Goal: Consume media (video, audio): Consume media (video, audio)

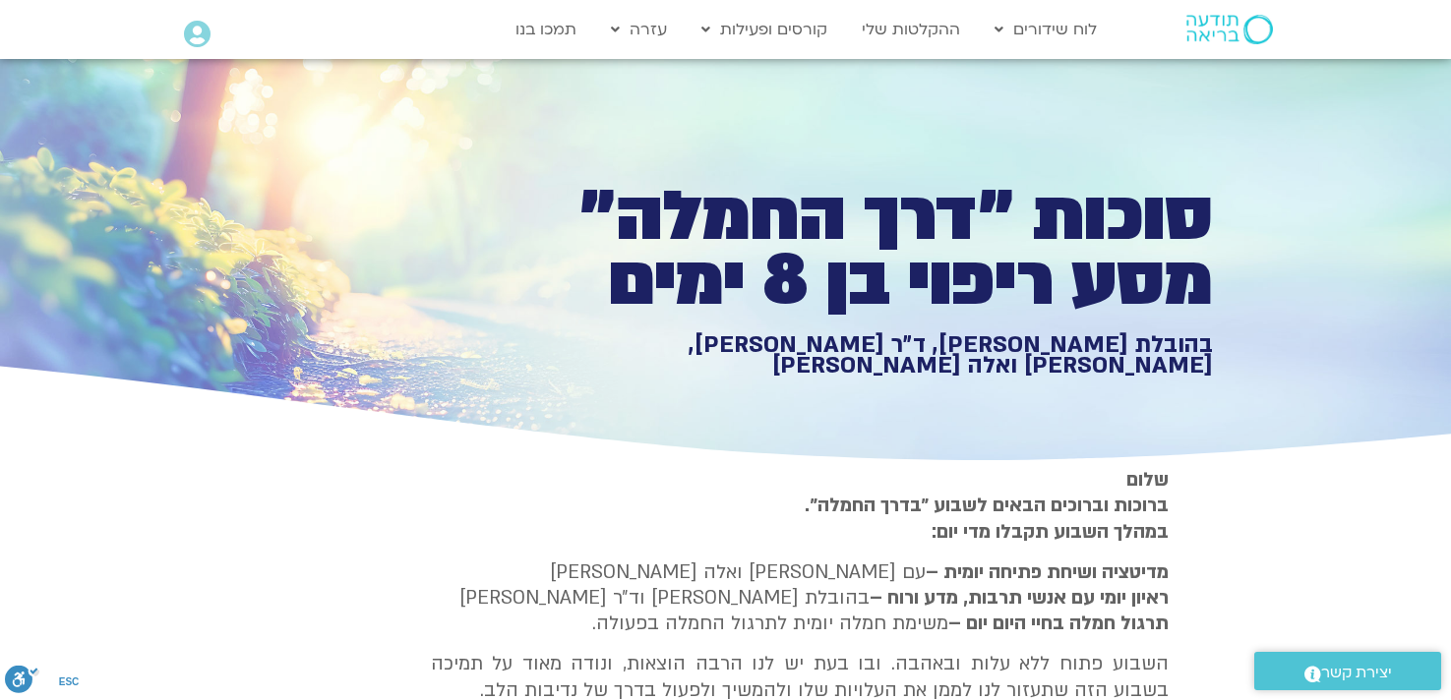
type input "851.4"
type input "1071.88"
type input "992.52"
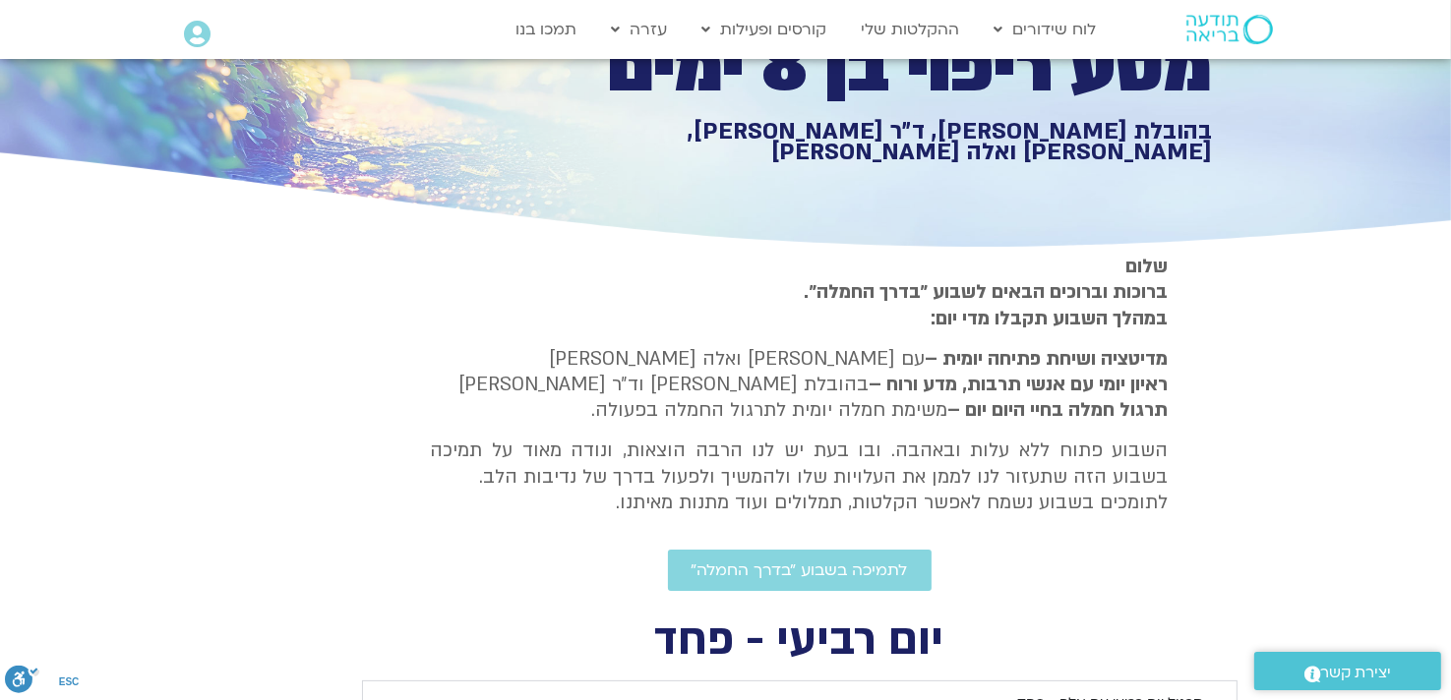
type input "851.4"
type input "1071.88"
type input "992.52"
type input "851.4"
type input "1071.88"
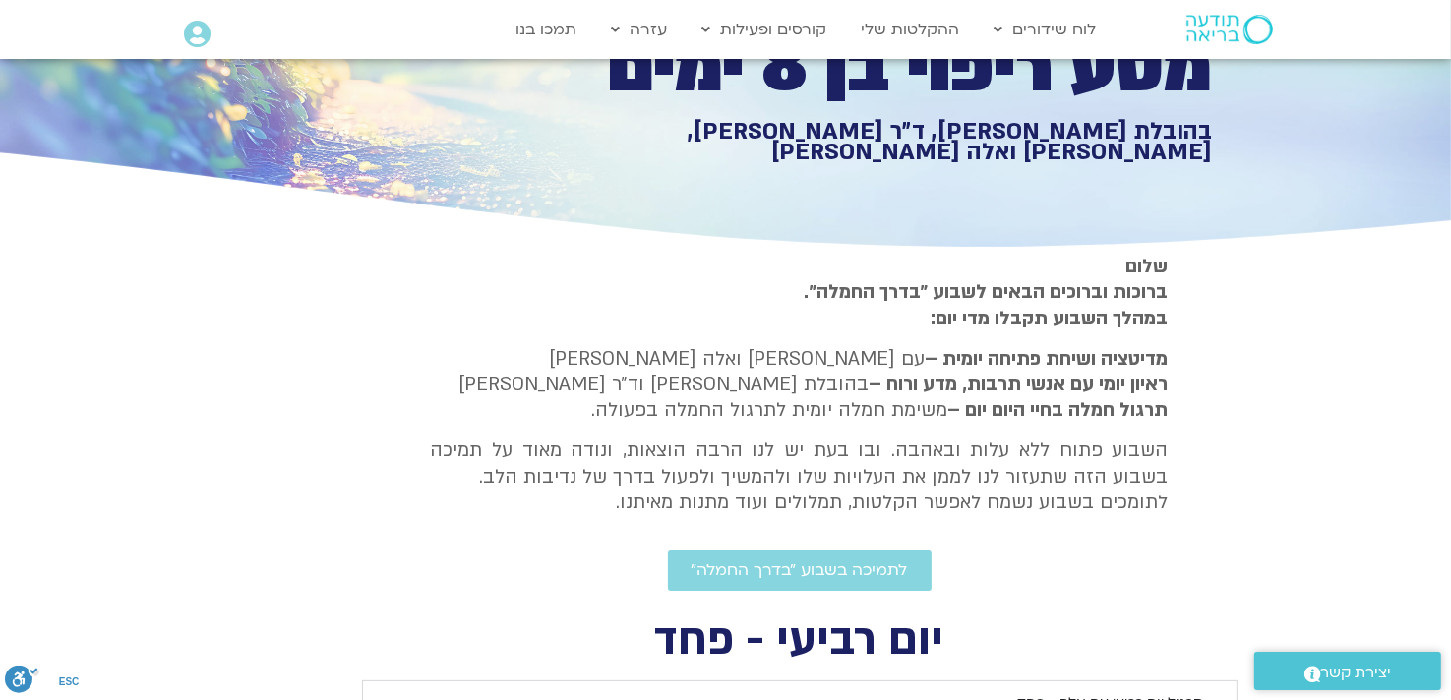
type input "992.52"
type input "851.4"
type input "1071.88"
type input "992.52"
type input "851.4"
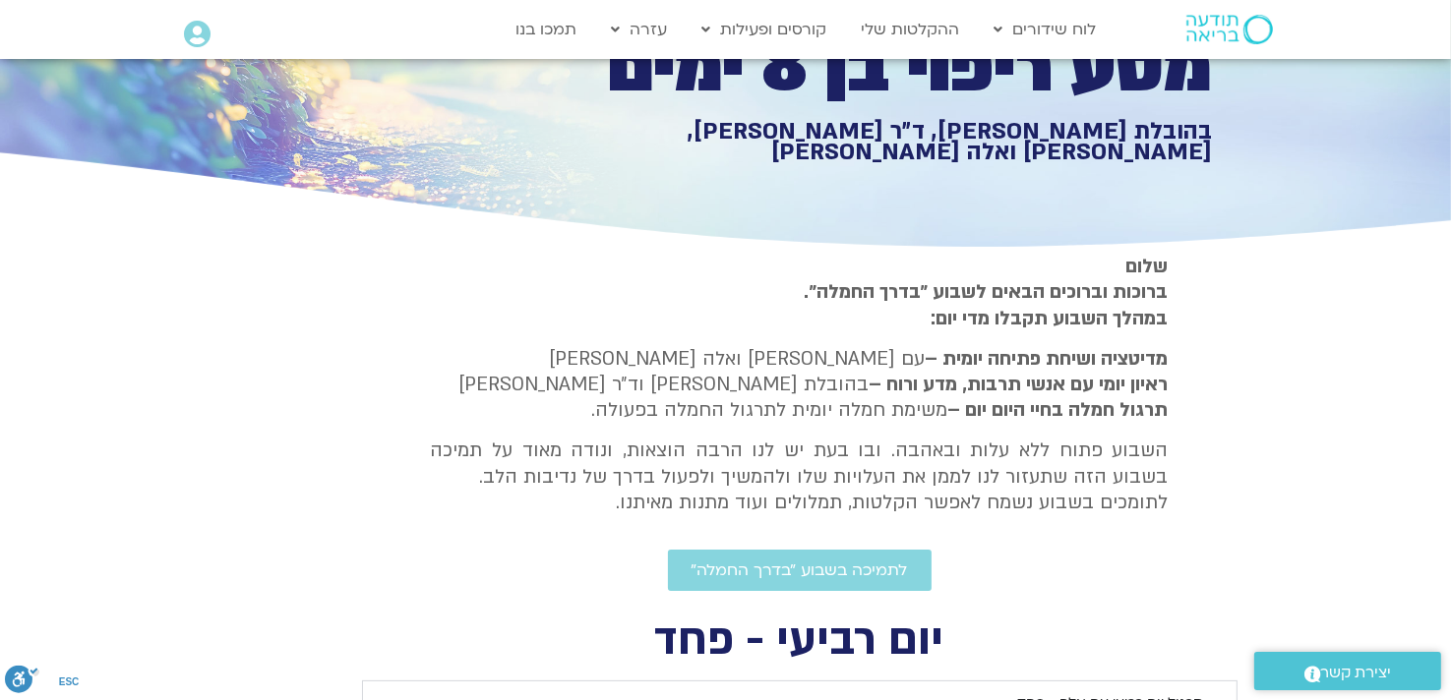
type input "1071.88"
type input "992.52"
type input "851.4"
type input "1071.88"
type input "992.52"
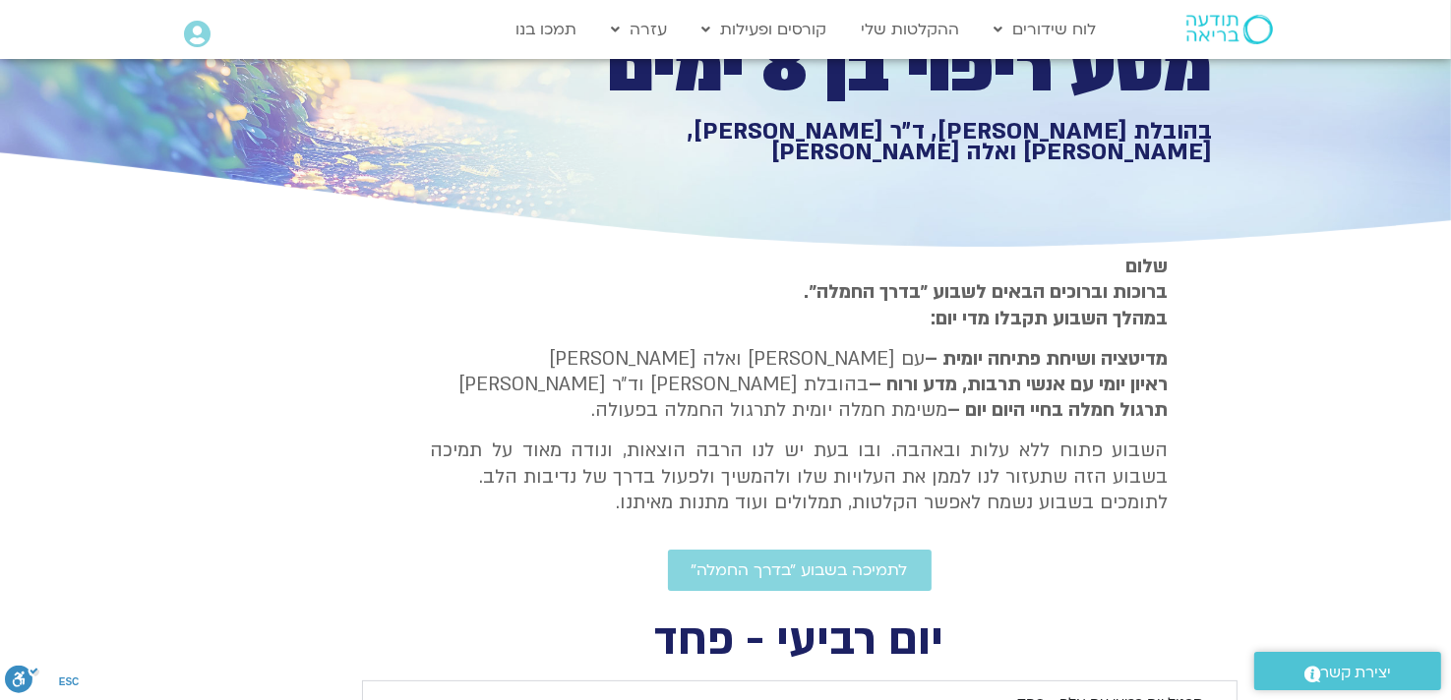
type input "851.4"
type input "1071.88"
type input "992.52"
type input "851.4"
type input "1071.88"
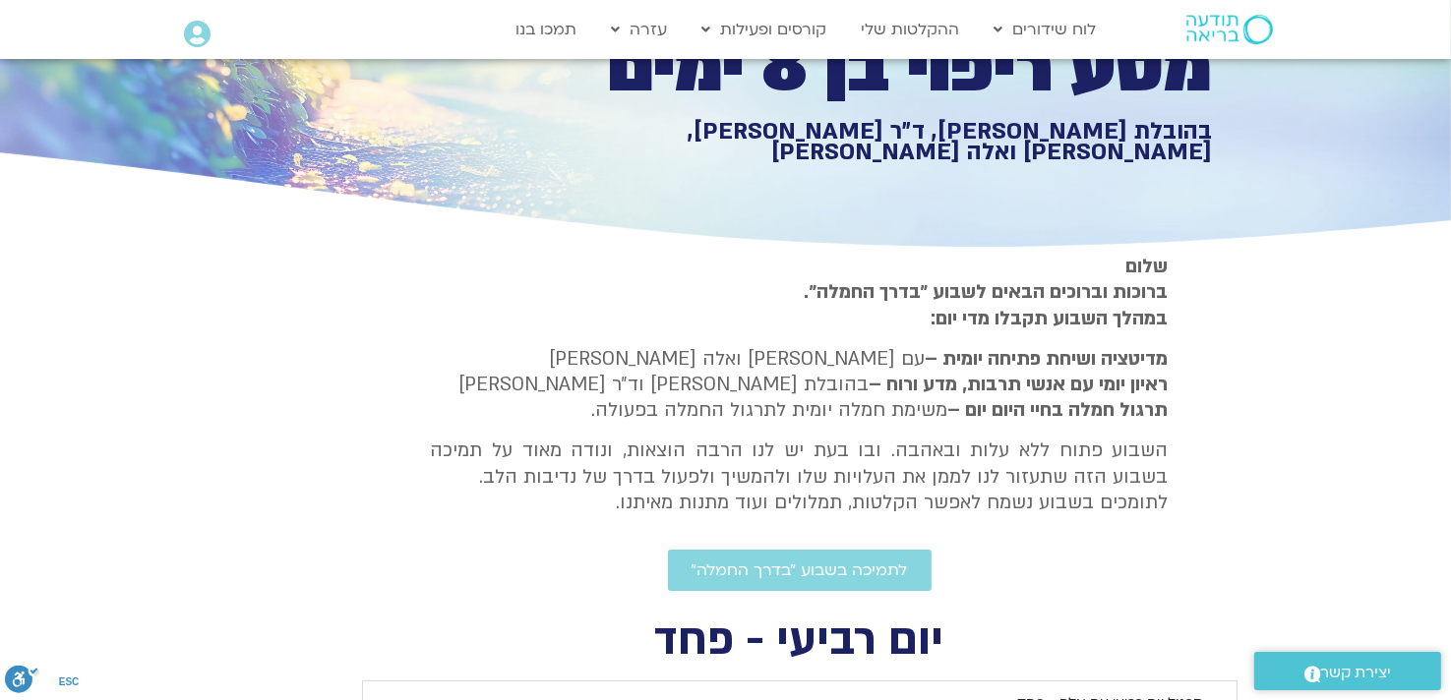
type input "992.52"
type input "851.4"
type input "1071.88"
type input "992.52"
type input "851.4"
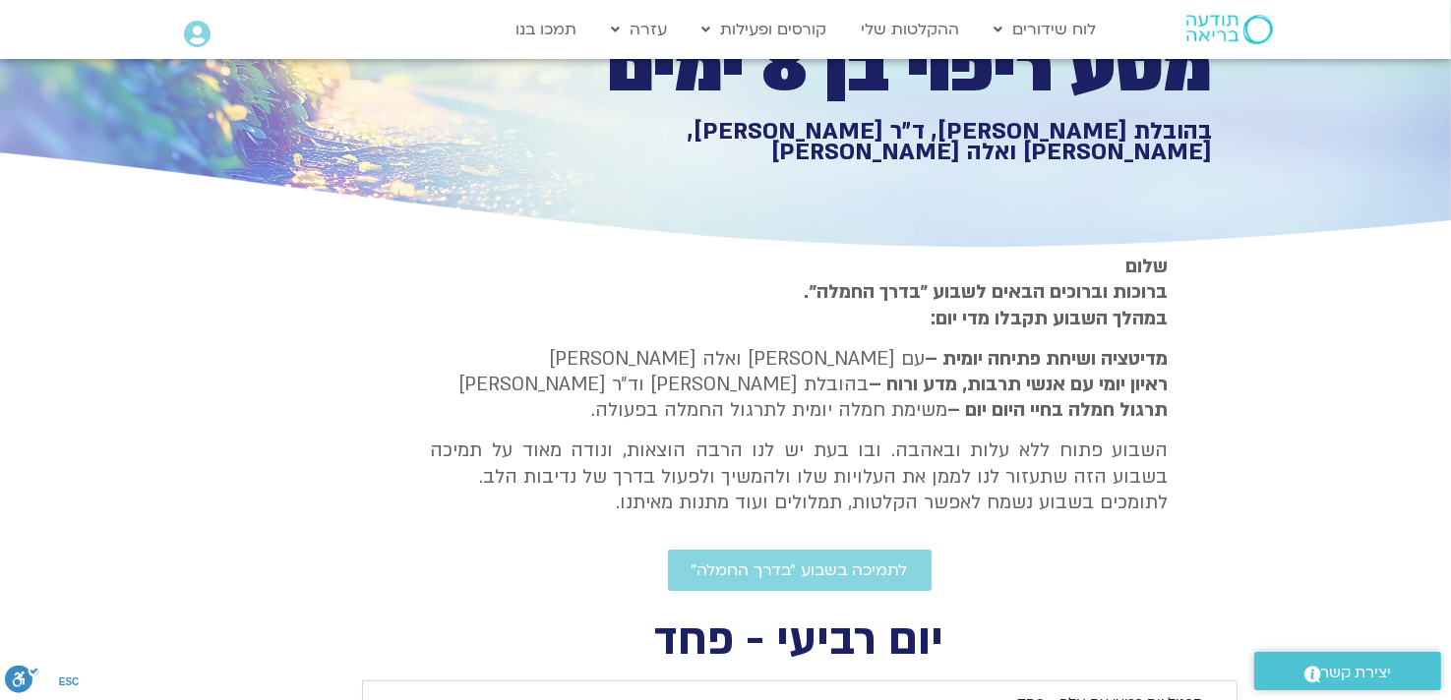
type input "1071.88"
type input "992.52"
type input "851.4"
type input "1071.88"
type input "992.52"
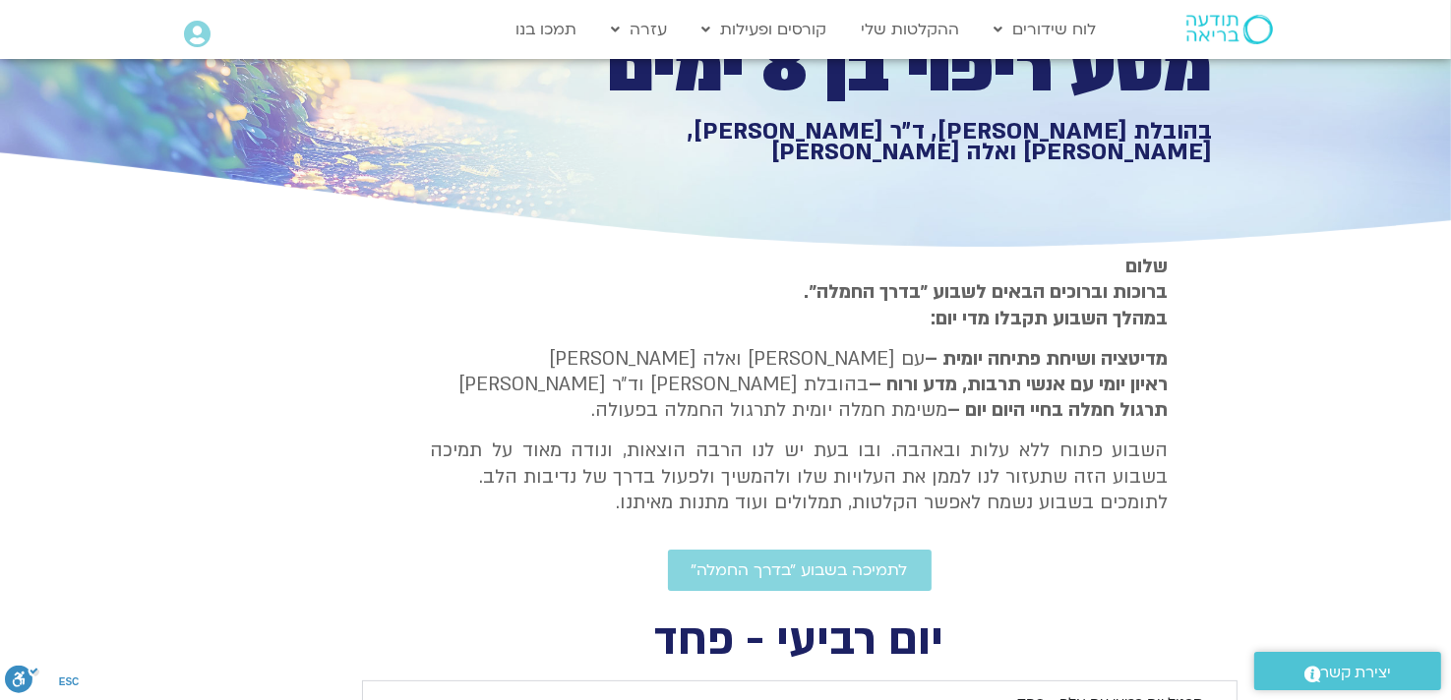
type input "851.4"
type input "1071.88"
type input "992.52"
type input "851.4"
type input "1071.88"
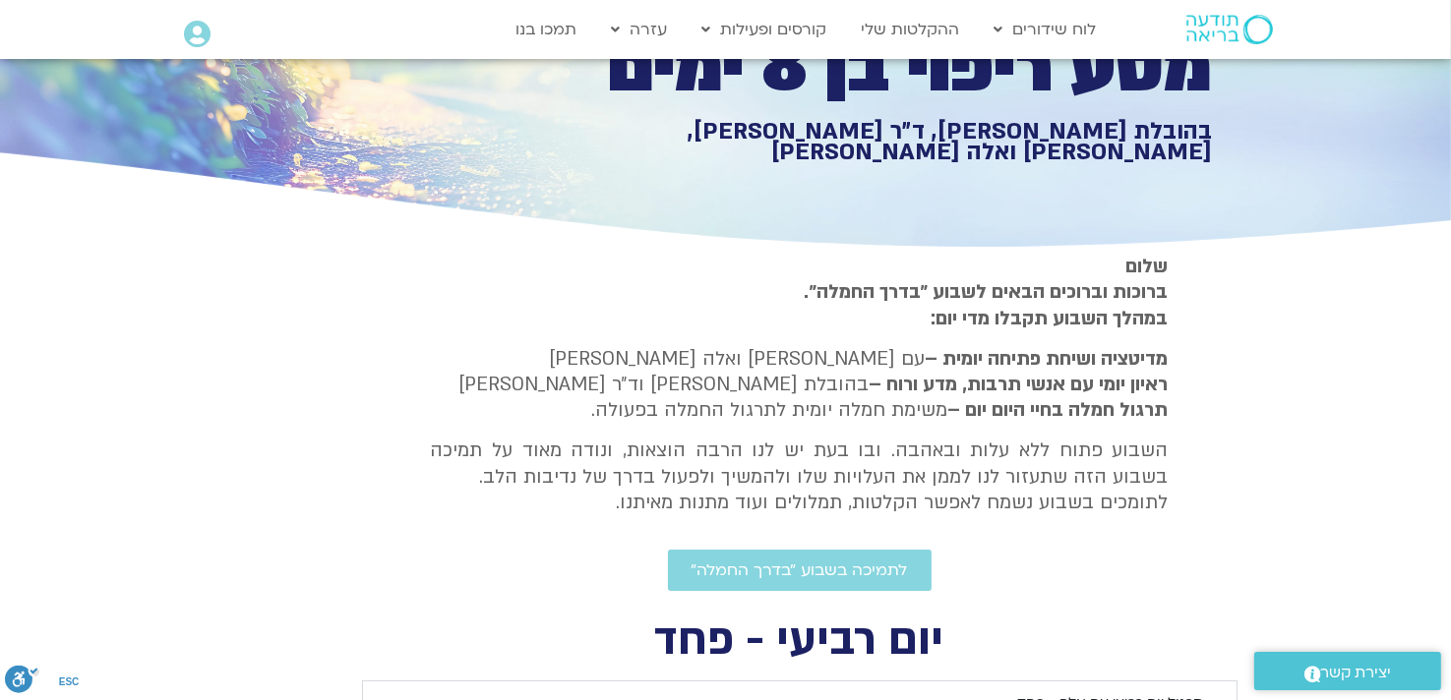
type input "992.52"
type input "851.4"
type input "1071.88"
type input "992.52"
type input "851.4"
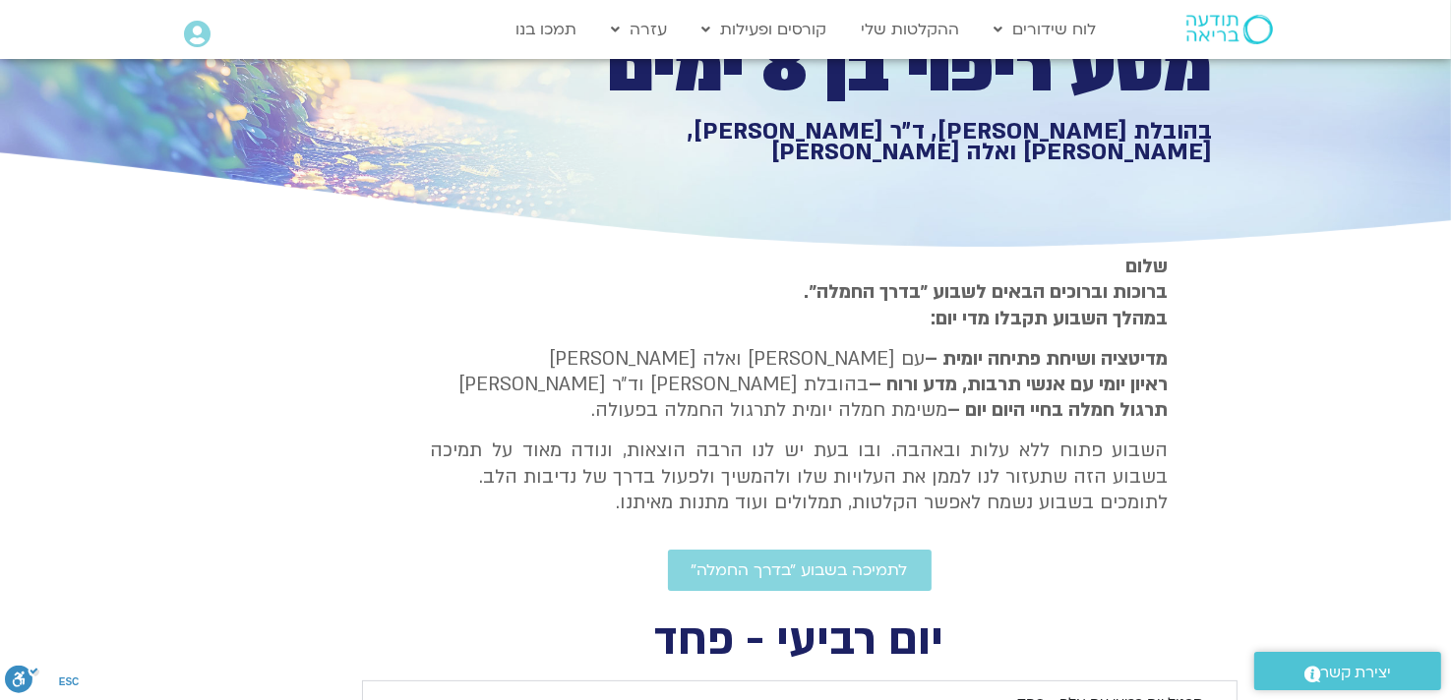
type input "1071.88"
type input "992.52"
type input "851.4"
type input "1071.88"
type input "992.52"
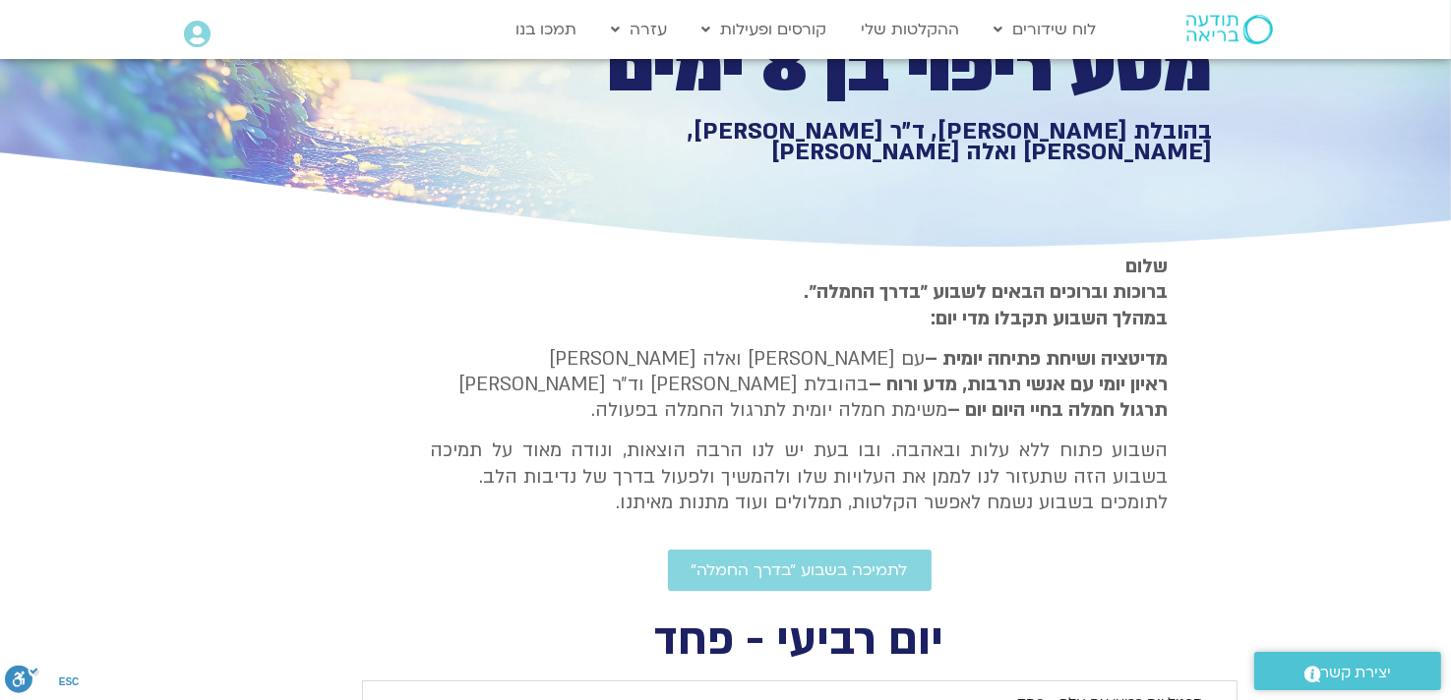
type input "851.4"
type input "1071.88"
type input "992.52"
type input "851.4"
type input "1071.88"
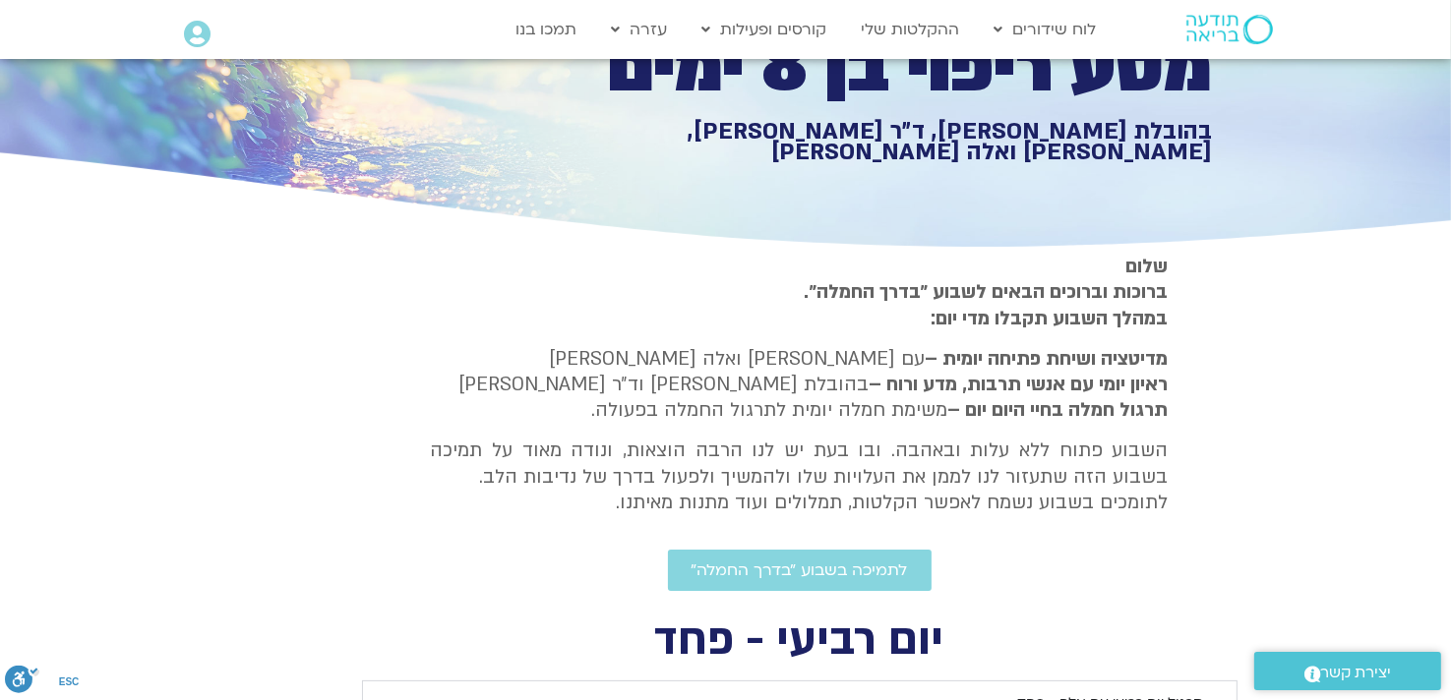
type input "992.52"
type input "851.4"
type input "1071.88"
type input "992.52"
type input "851.4"
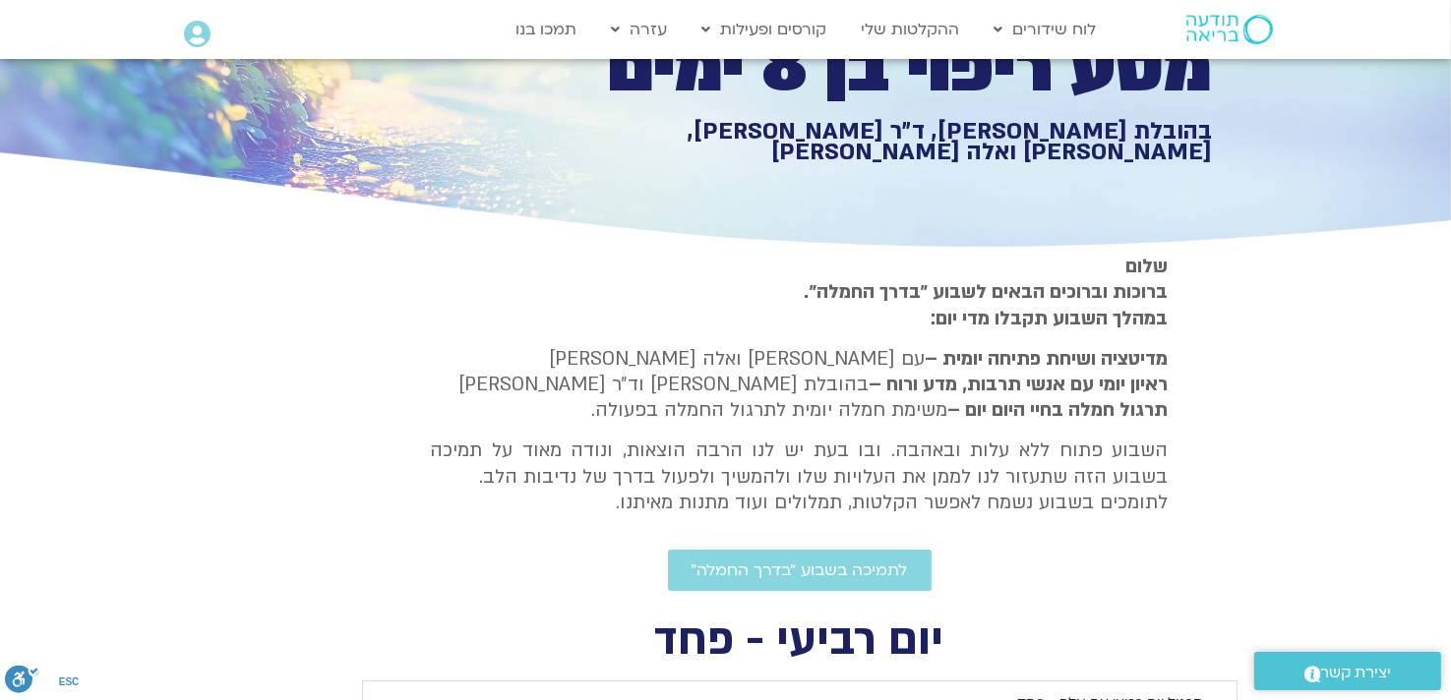
type input "1071.88"
type input "992.52"
type input "851.4"
type input "1071.88"
type input "992.52"
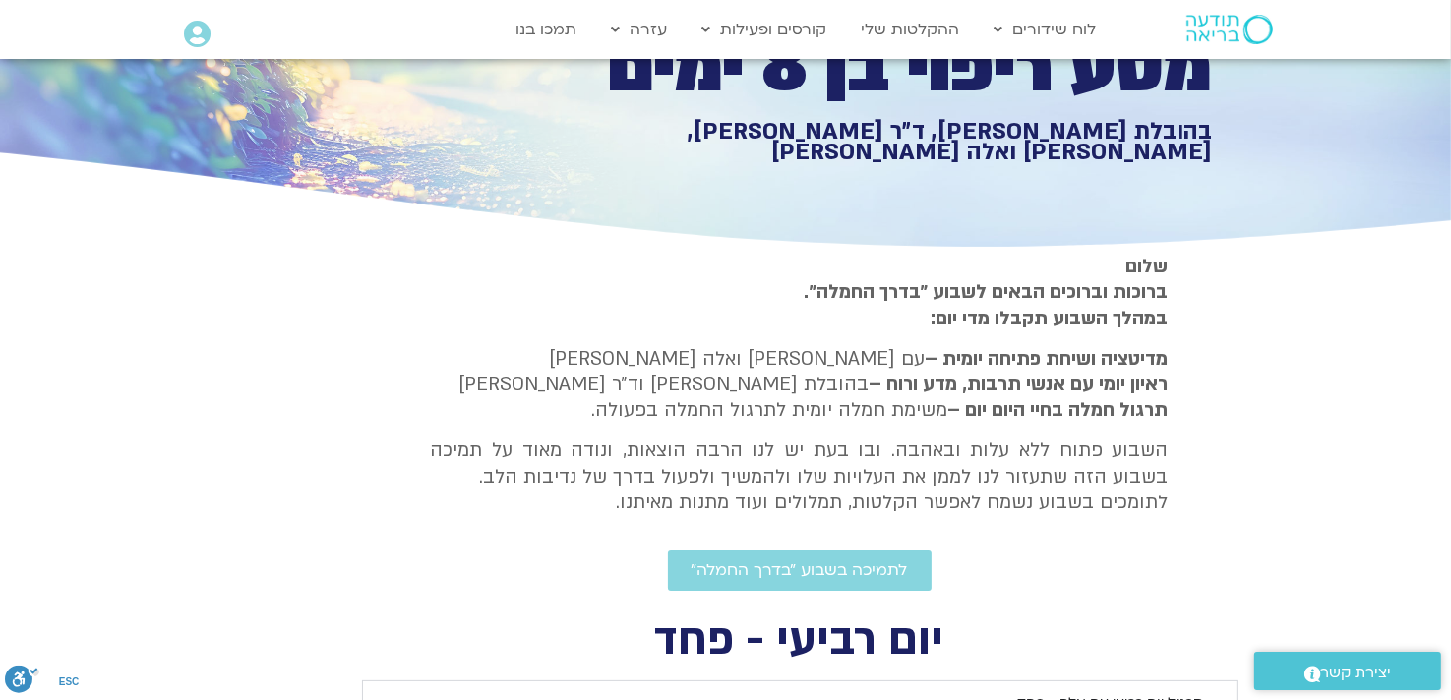
type input "851.4"
type input "1071.88"
type input "992.52"
type input "851.4"
type input "1071.88"
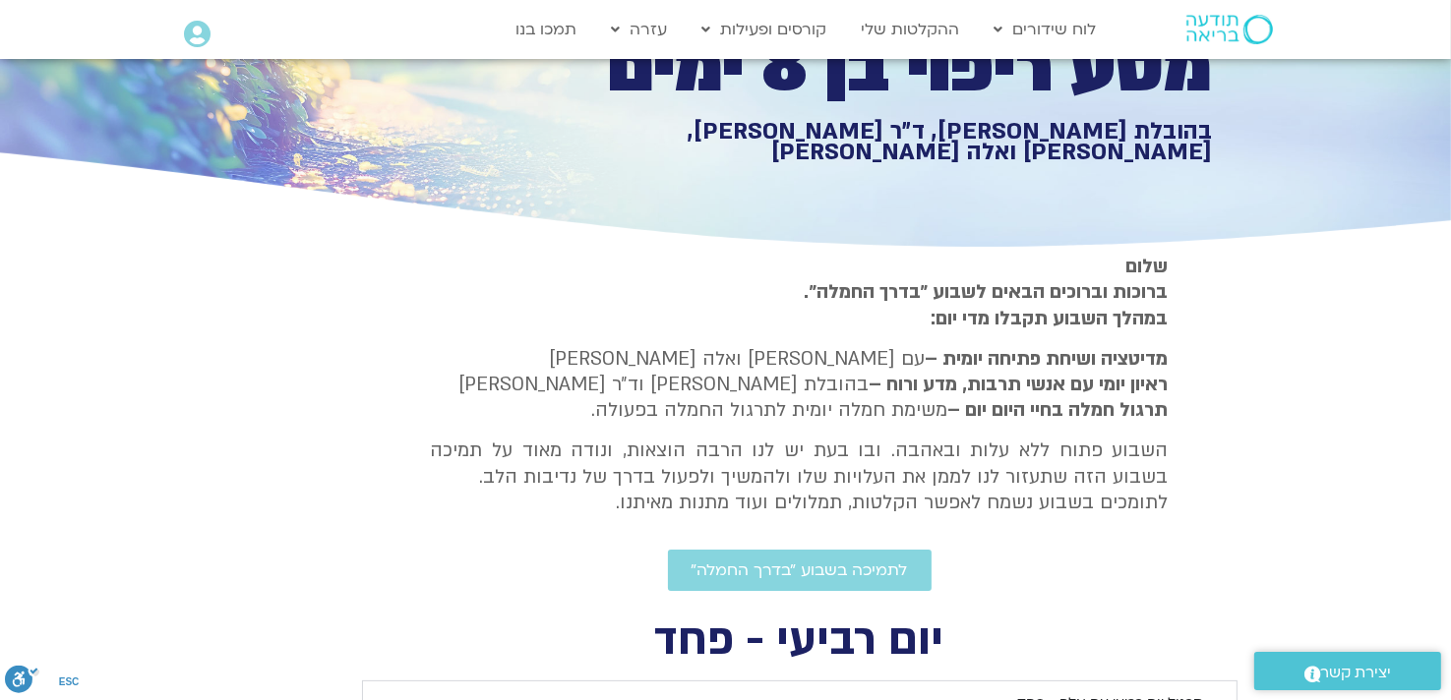
type input "992.52"
type input "851.4"
type input "1071.88"
type input "992.52"
type input "851.4"
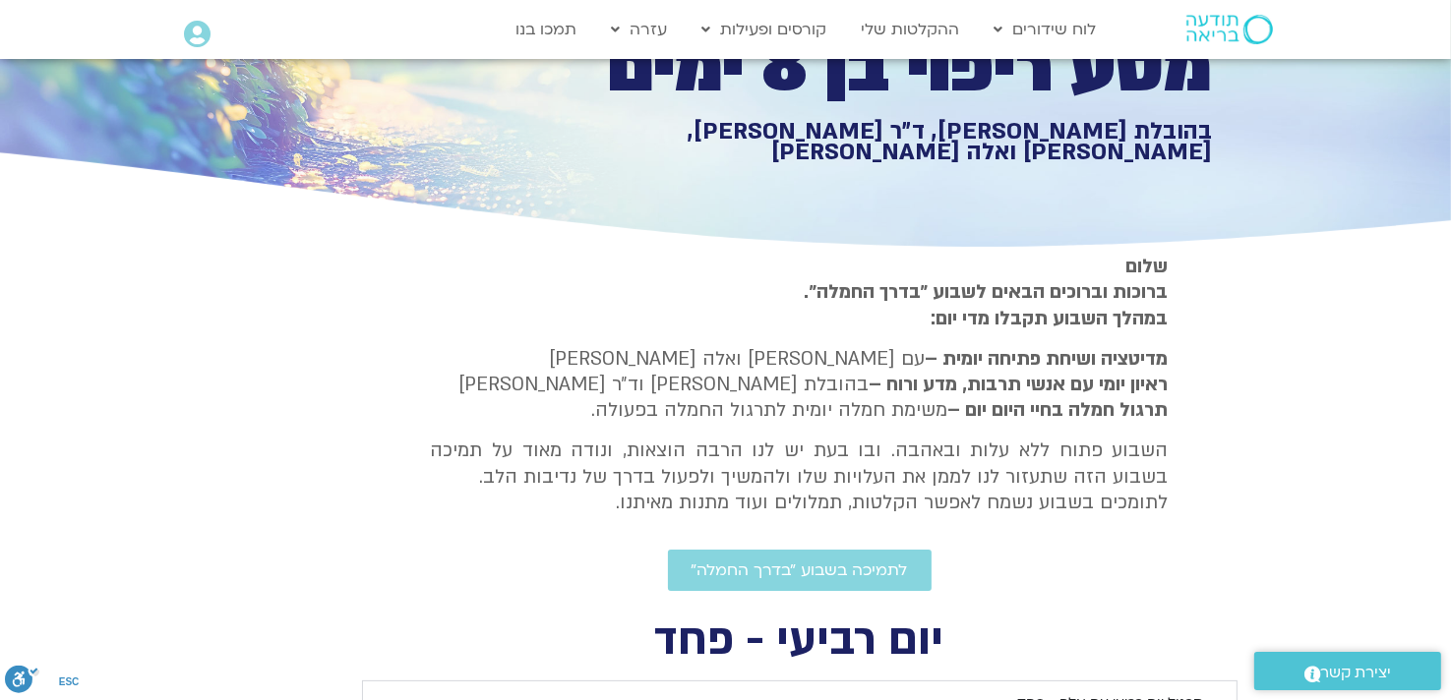
type input "1071.88"
type input "992.52"
type input "851.4"
type input "1071.88"
type input "992.52"
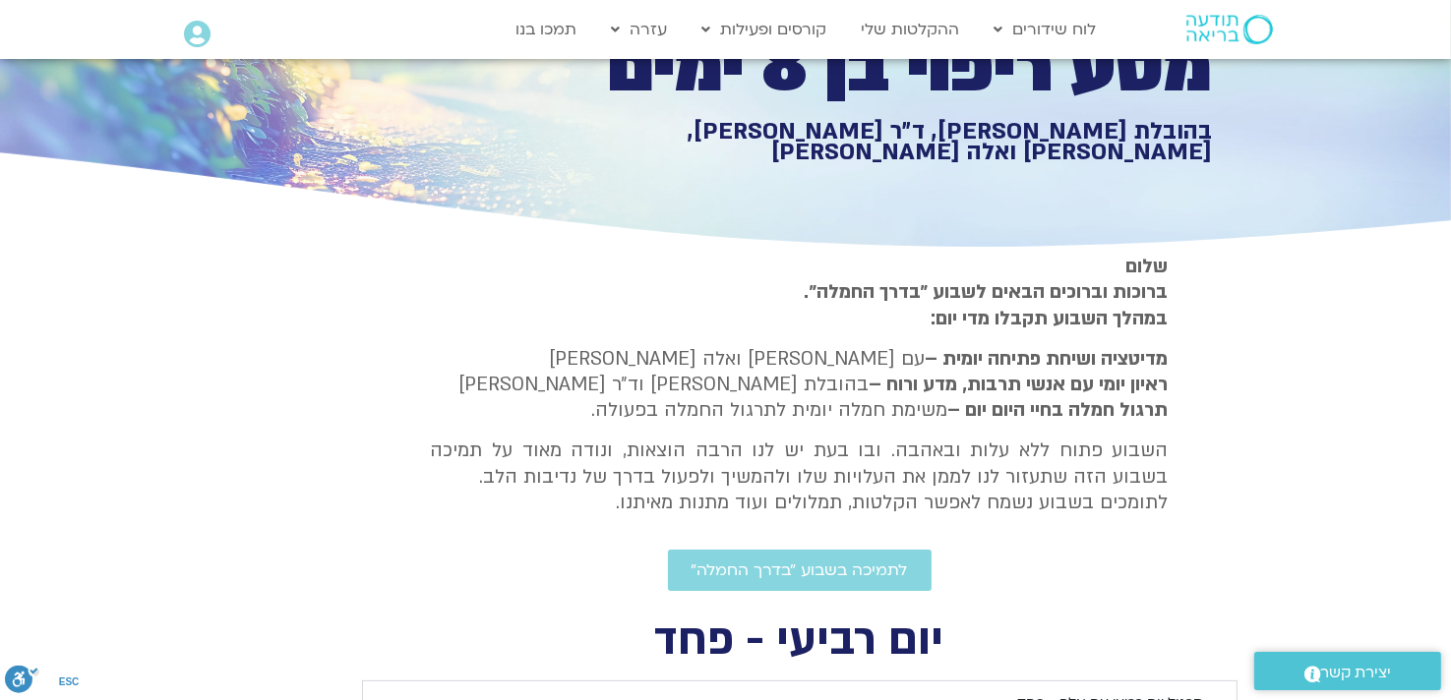
type input "851.4"
type input "1071.88"
type input "992.52"
type input "851.4"
type input "1071.88"
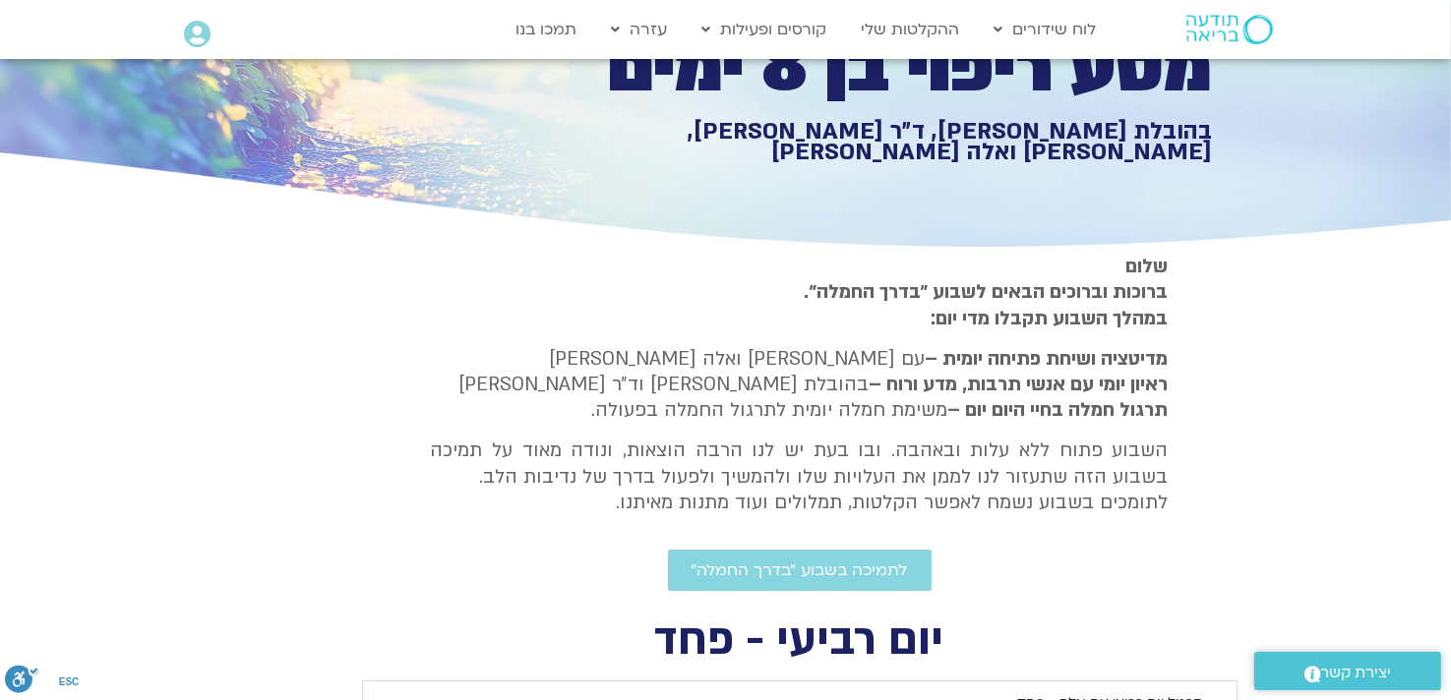
type input "992.52"
type input "851.4"
type input "1071.88"
type input "992.52"
type input "851.4"
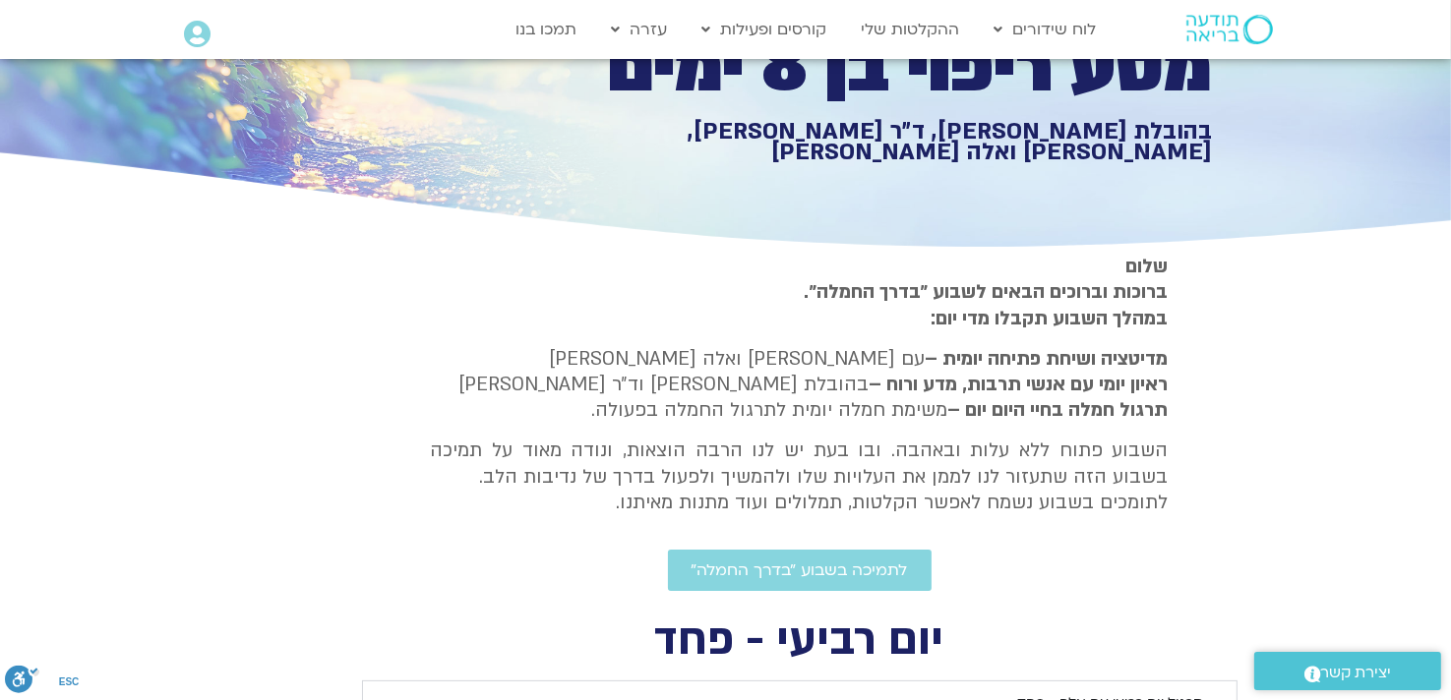
type input "1071.88"
type input "992.52"
type input "851.4"
type input "1071.88"
type input "992.52"
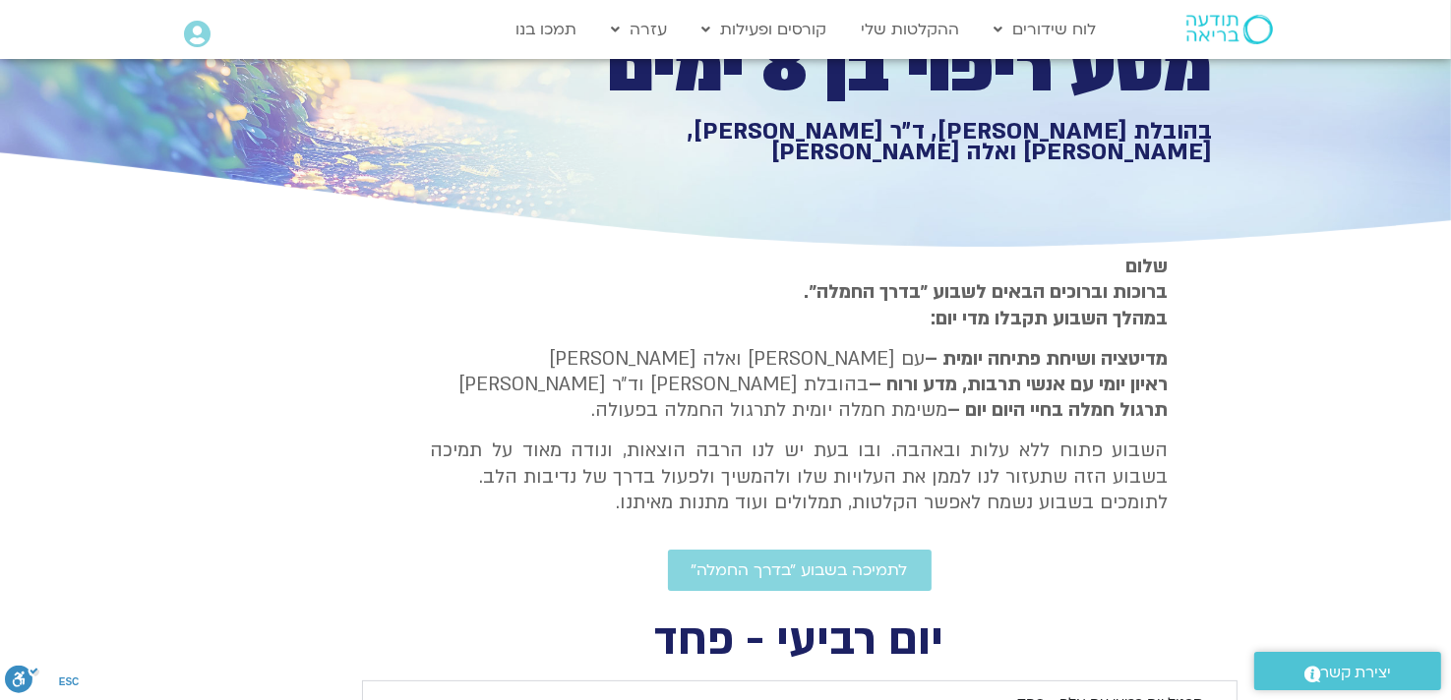
type input "851.4"
type input "1071.88"
type input "992.52"
type input "851.4"
type input "1071.88"
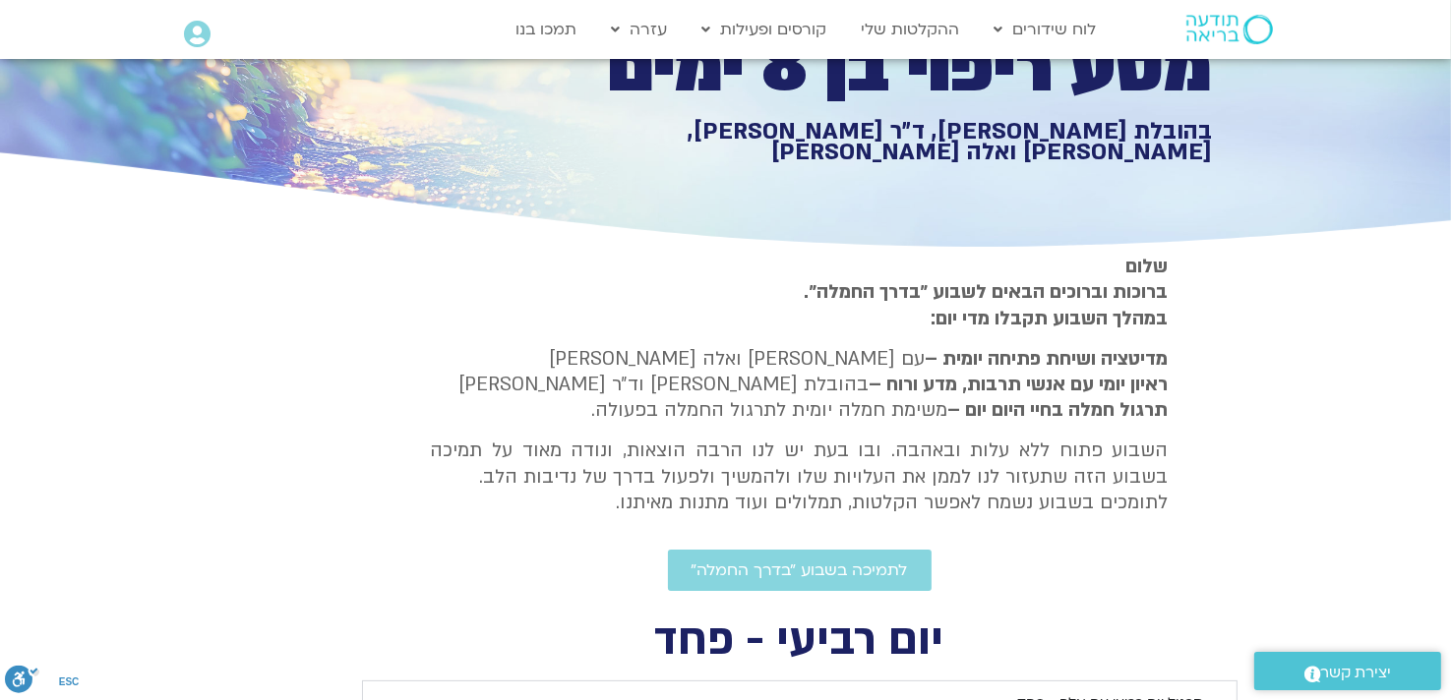
type input "992.52"
type input "851.4"
type input "1071.88"
type input "992.52"
type input "851.4"
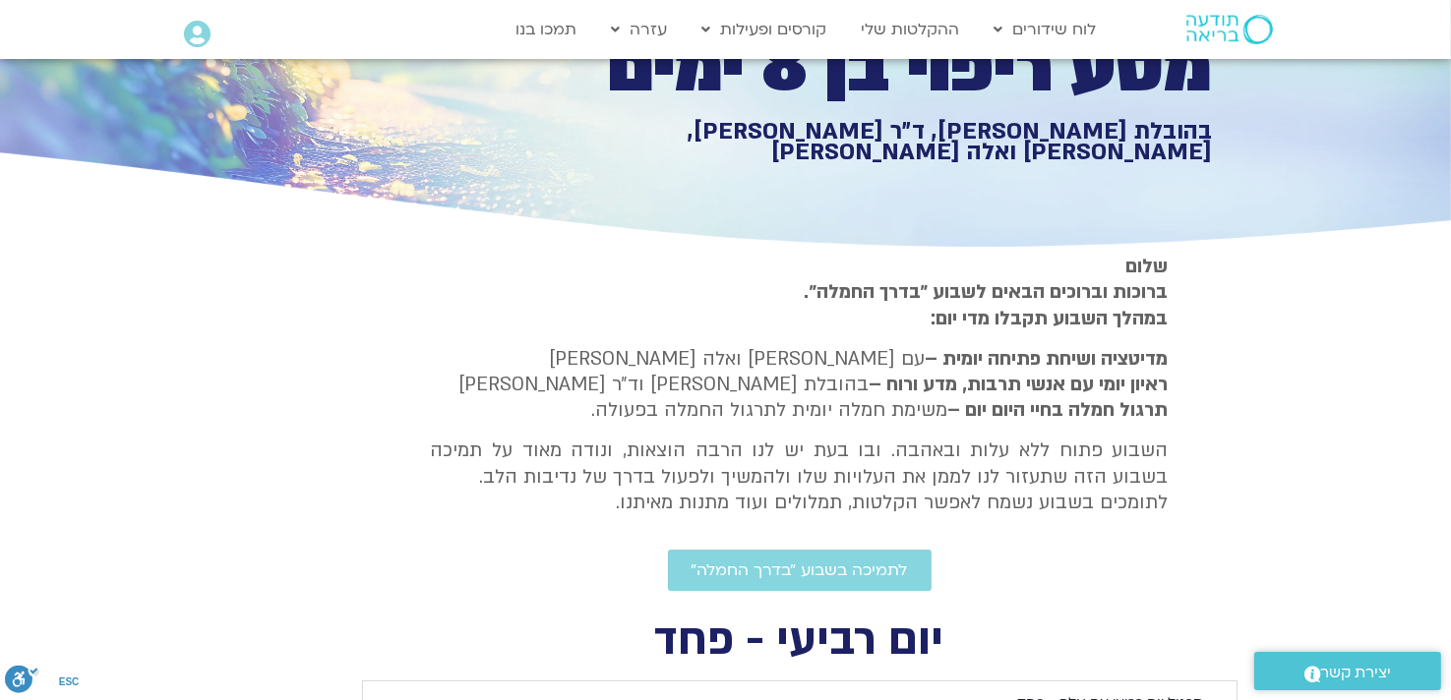
type input "1071.88"
type input "992.52"
type input "851.4"
type input "1071.88"
type input "992.52"
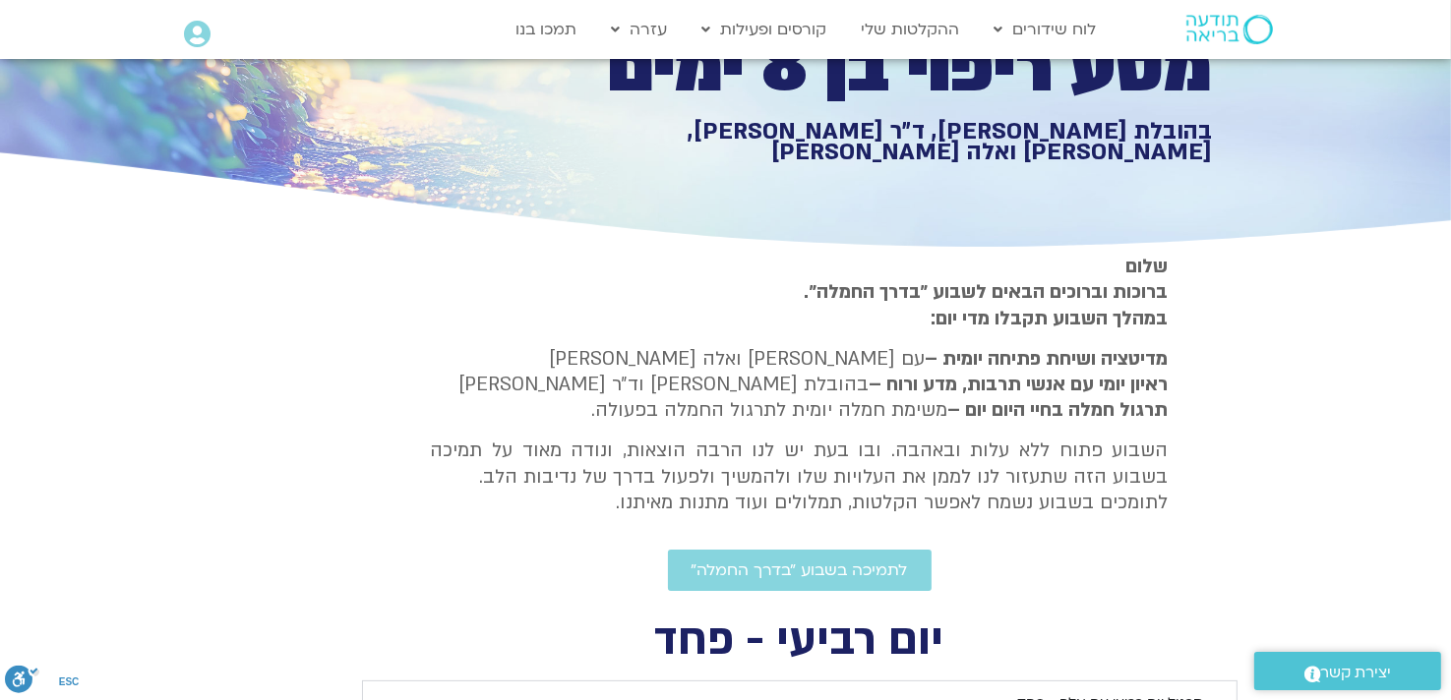
type input "851.4"
type input "1071.88"
type input "992.52"
type input "851.4"
type input "1071.88"
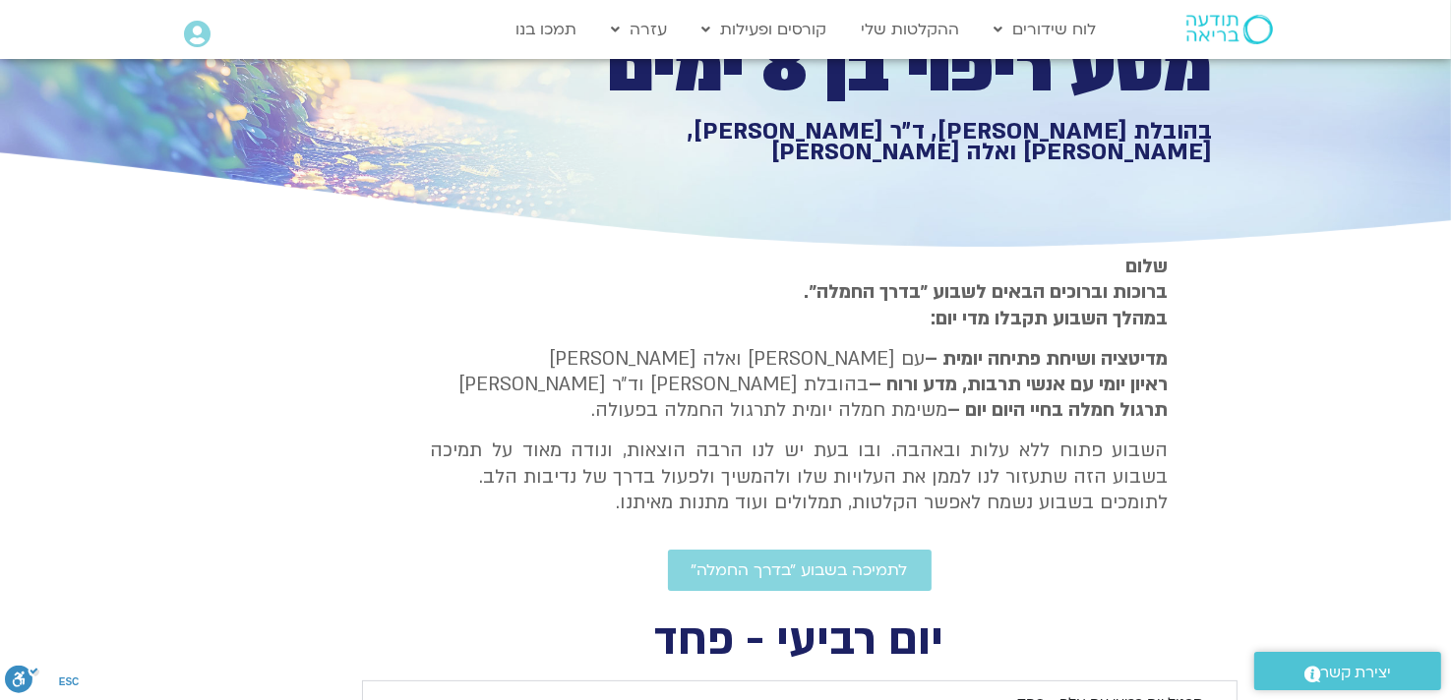
type input "992.52"
type input "851.4"
type input "1071.88"
type input "992.52"
type input "851.4"
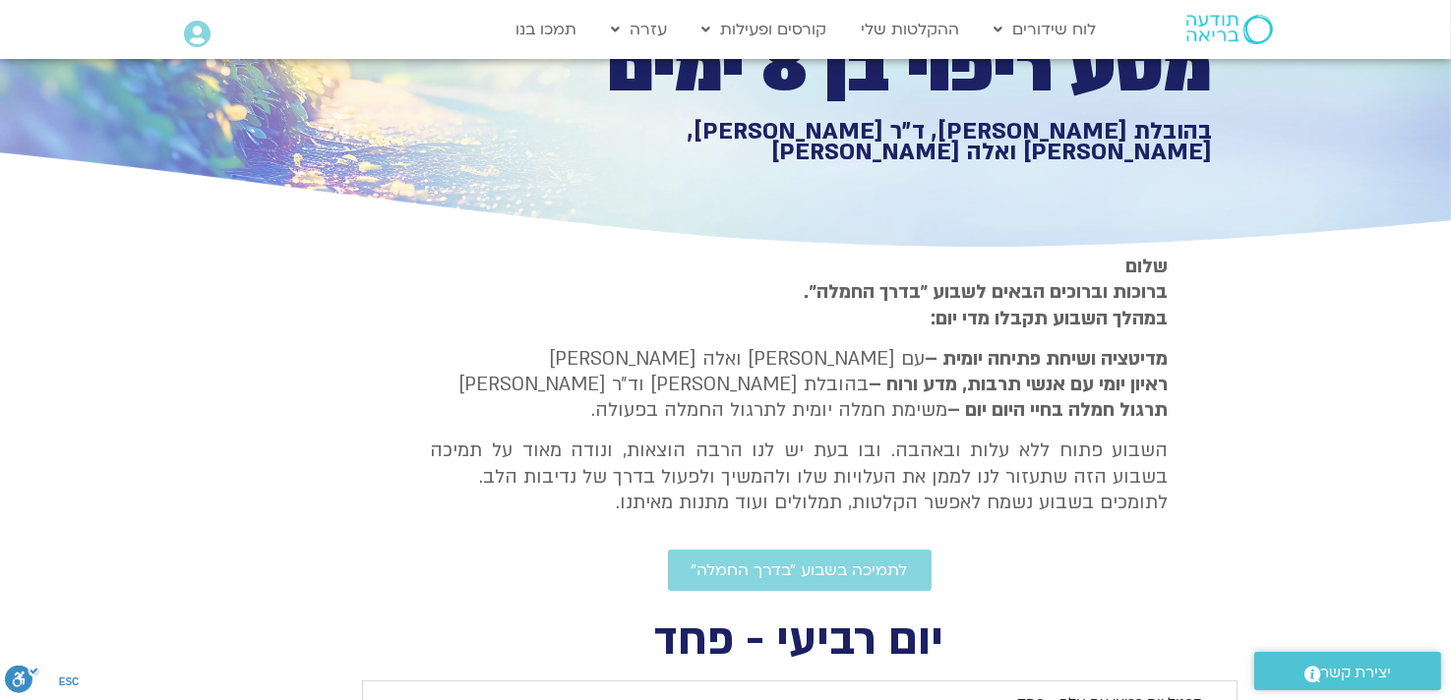
type input "1071.88"
type input "992.52"
type input "851.4"
type input "1071.88"
type input "992.52"
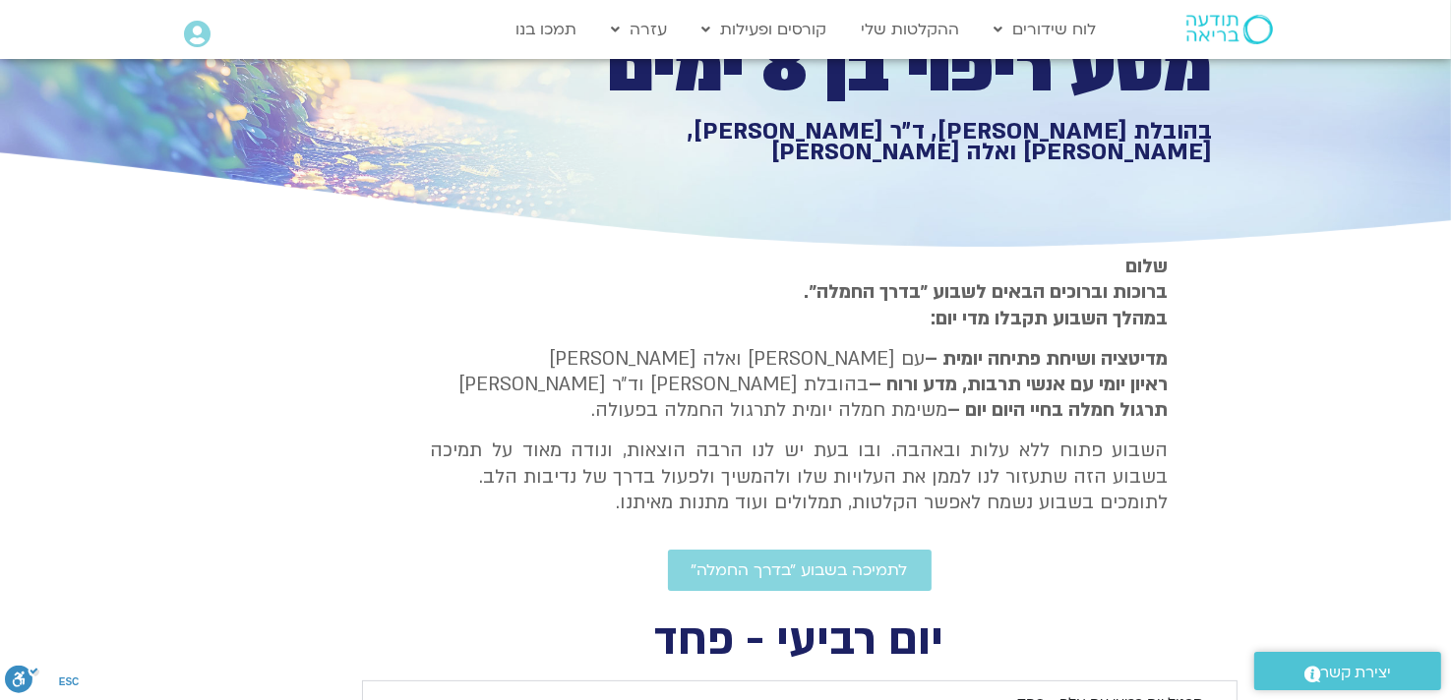
type input "851.4"
type input "1071.88"
type input "992.52"
type input "851.4"
type input "1071.88"
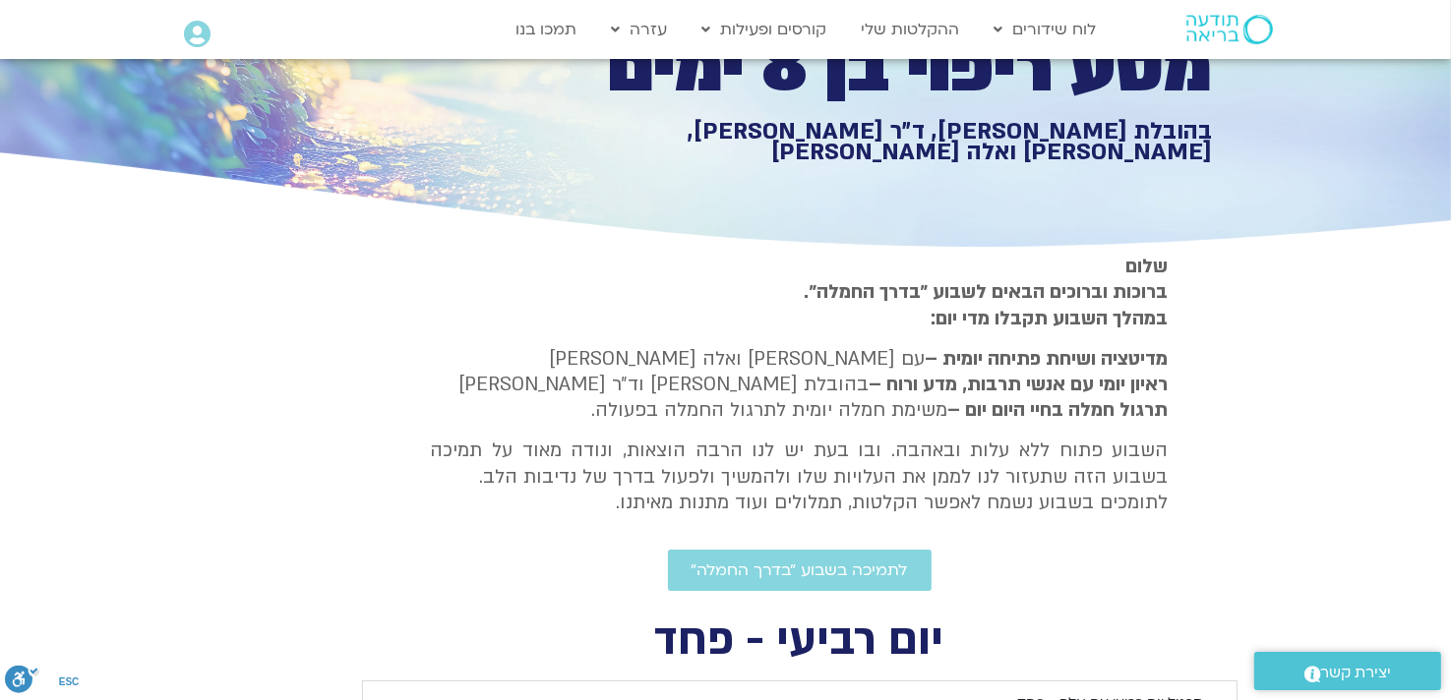
type input "992.52"
type input "851.4"
type input "1071.88"
type input "992.52"
type input "851.4"
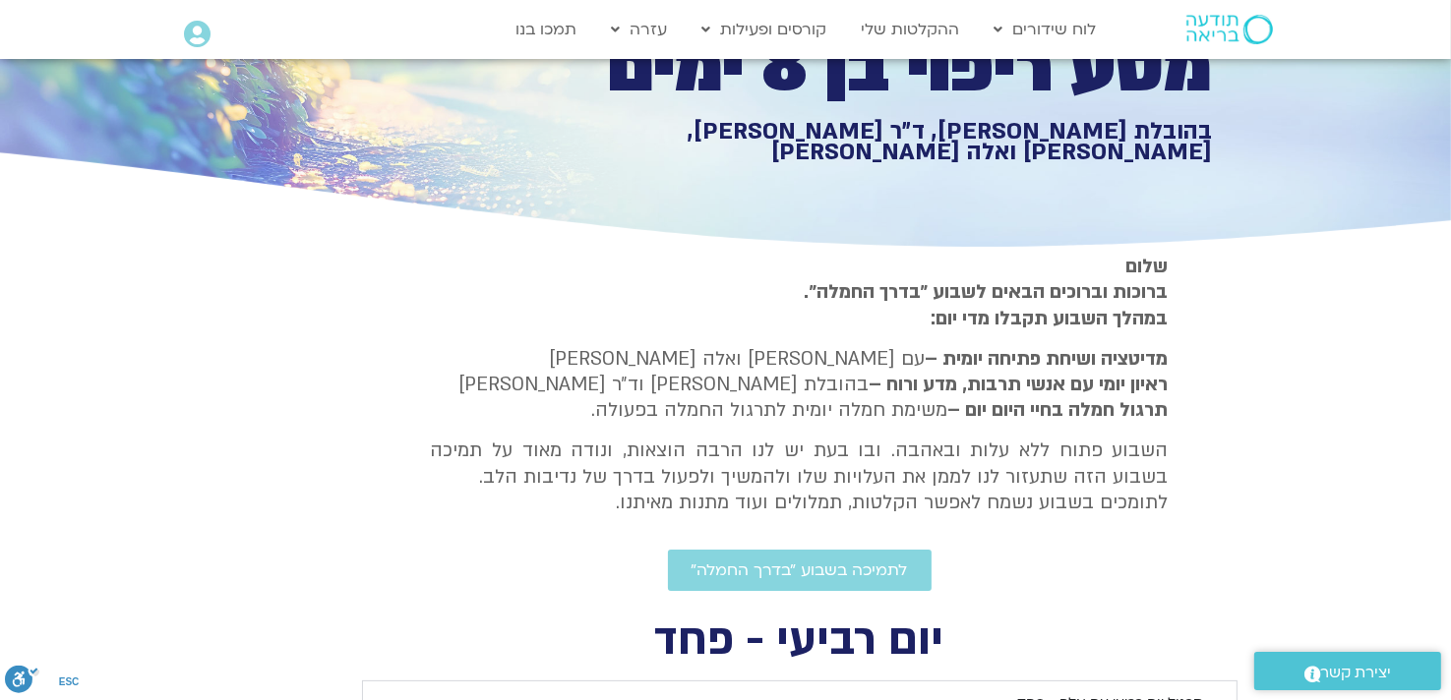
type input "1071.88"
type input "992.52"
type input "851.4"
type input "1071.88"
type input "992.52"
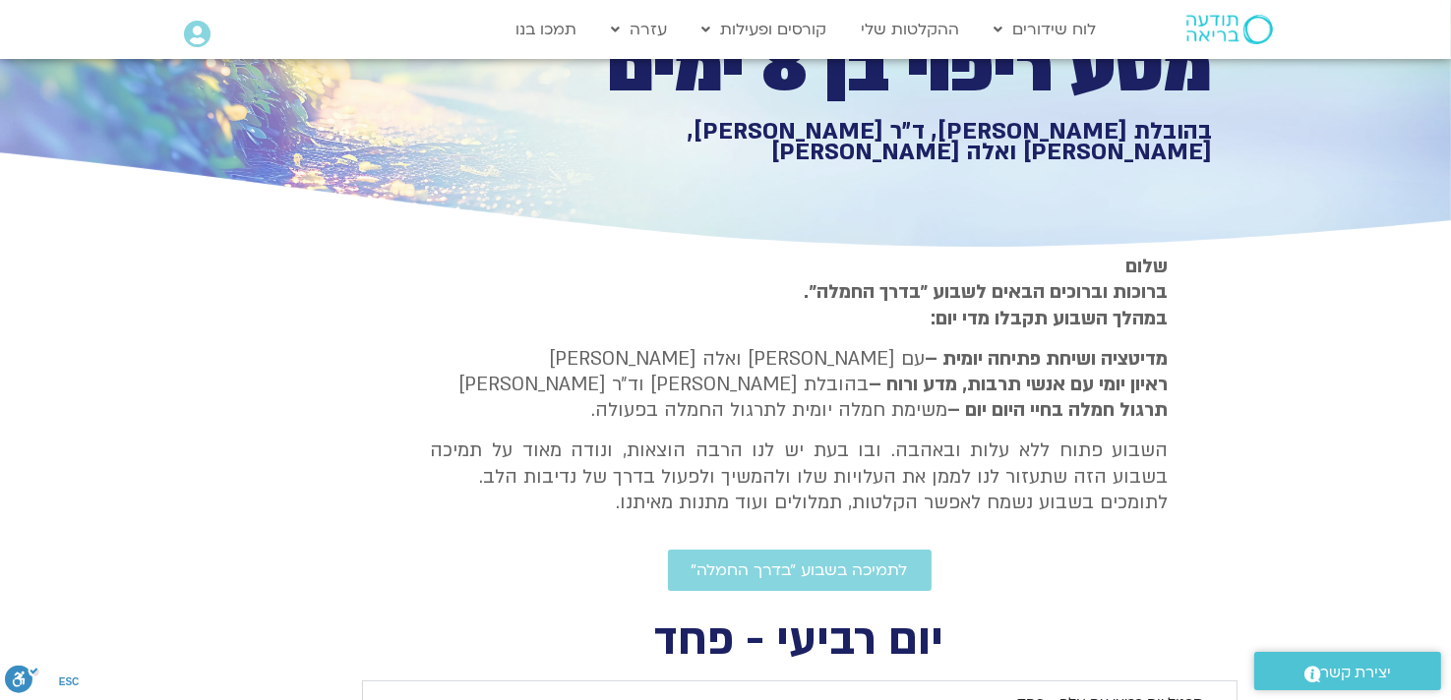
type input "851.4"
type input "1071.88"
type input "992.52"
type input "851.4"
type input "1071.88"
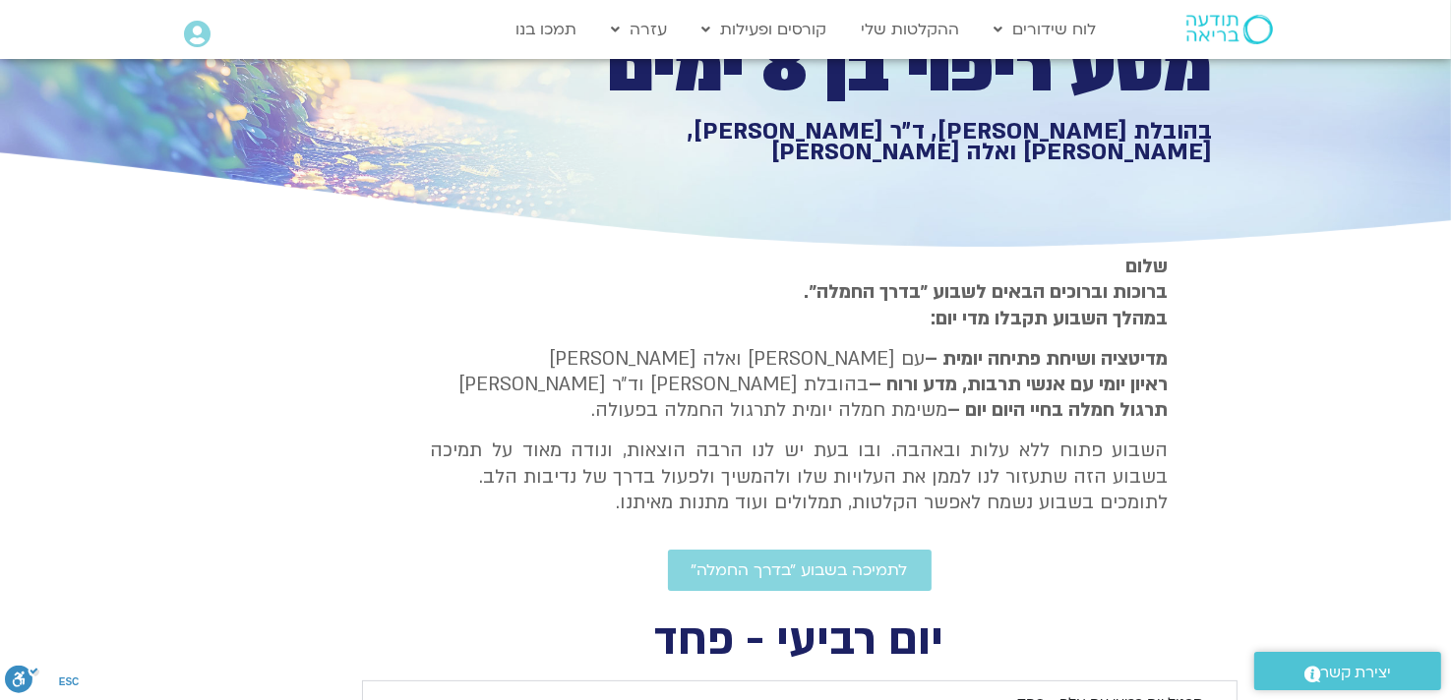
type input "992.52"
type input "851.4"
type input "1071.88"
type input "992.52"
type input "851.4"
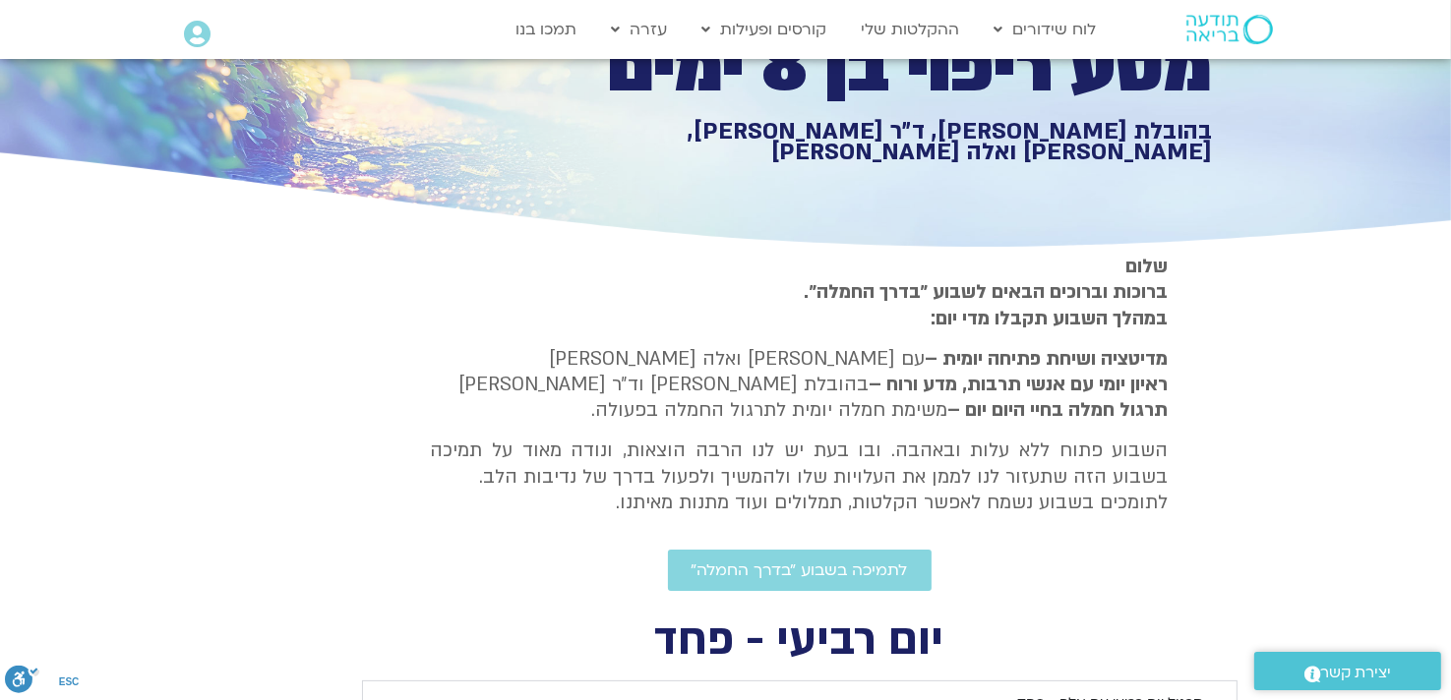
type input "1071.88"
type input "992.52"
type input "851.4"
type input "1071.88"
type input "992.52"
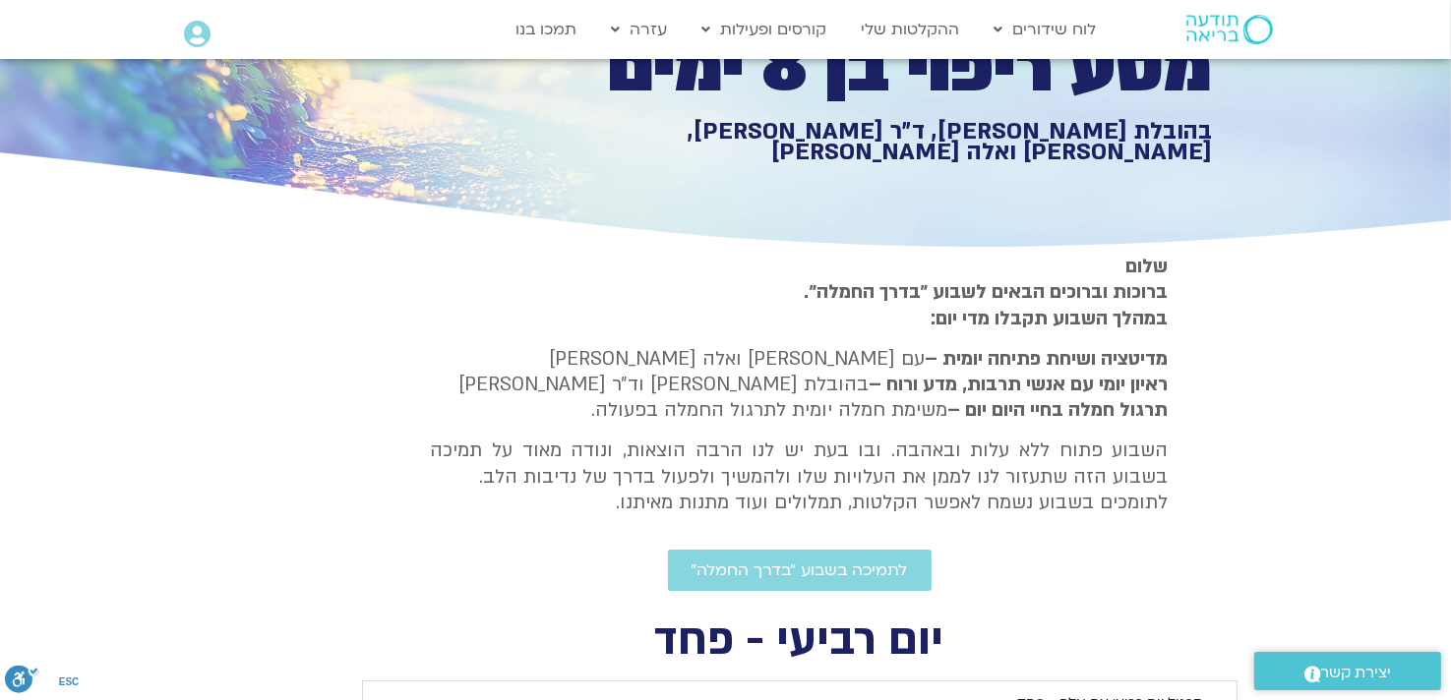
type input "851.4"
type input "1071.88"
type input "992.52"
type input "851.4"
type input "1071.88"
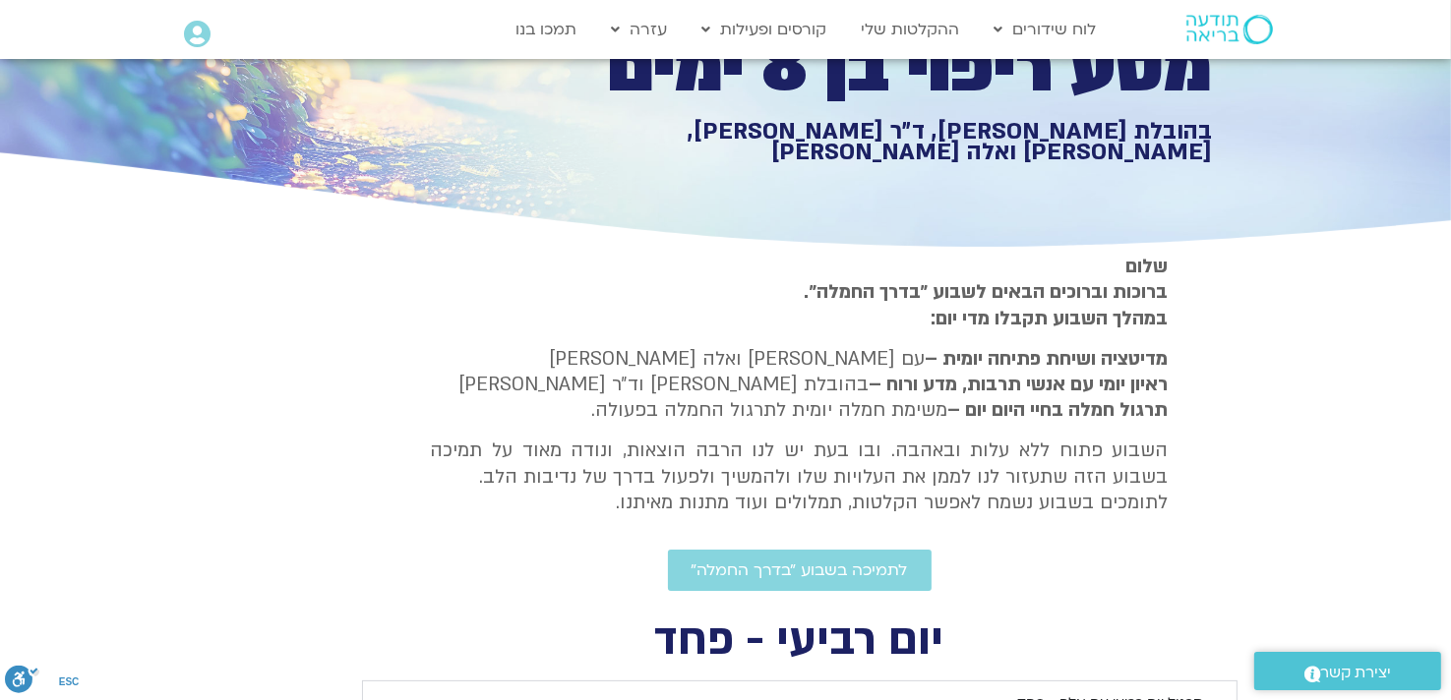
type input "992.52"
type input "851.4"
type input "1071.88"
type input "992.52"
type input "851.4"
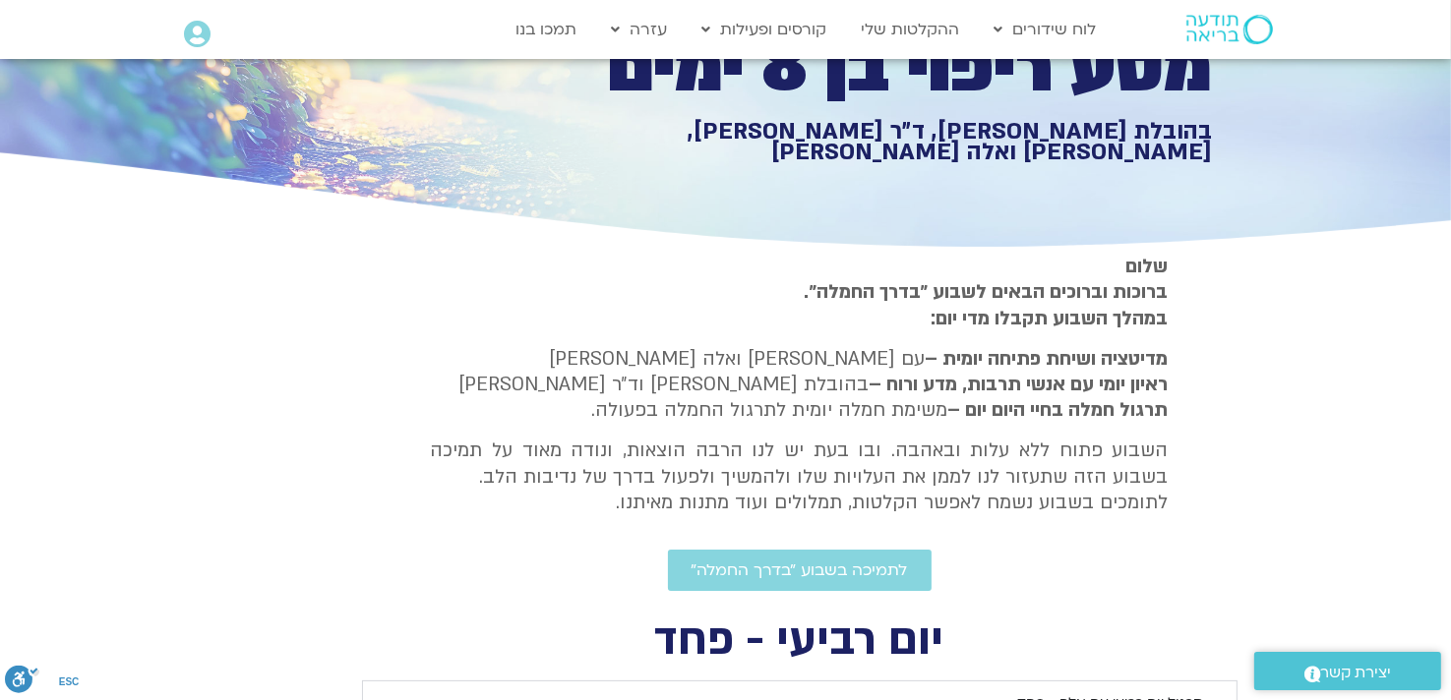
type input "1071.88"
type input "992.52"
type input "851.4"
type input "1071.88"
type input "992.52"
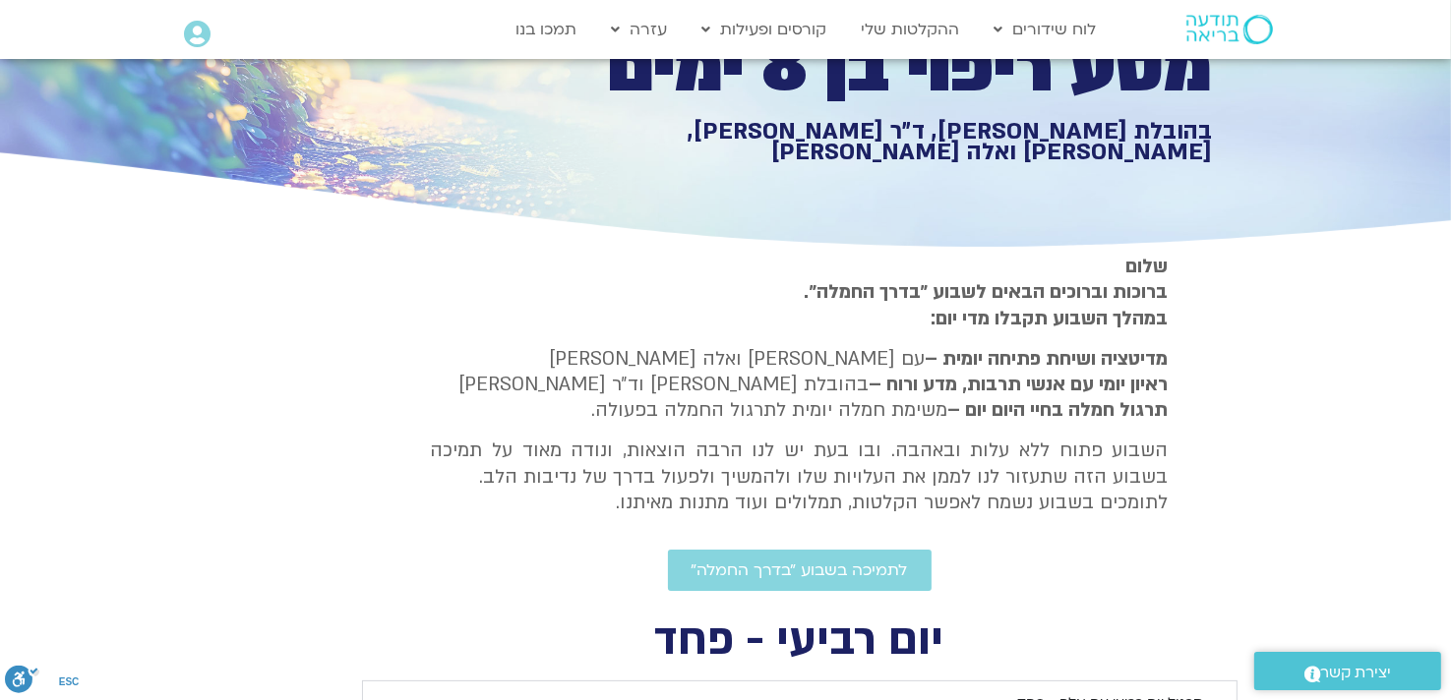
type input "851.4"
type input "1071.88"
type input "992.52"
type input "851.4"
type input "1071.88"
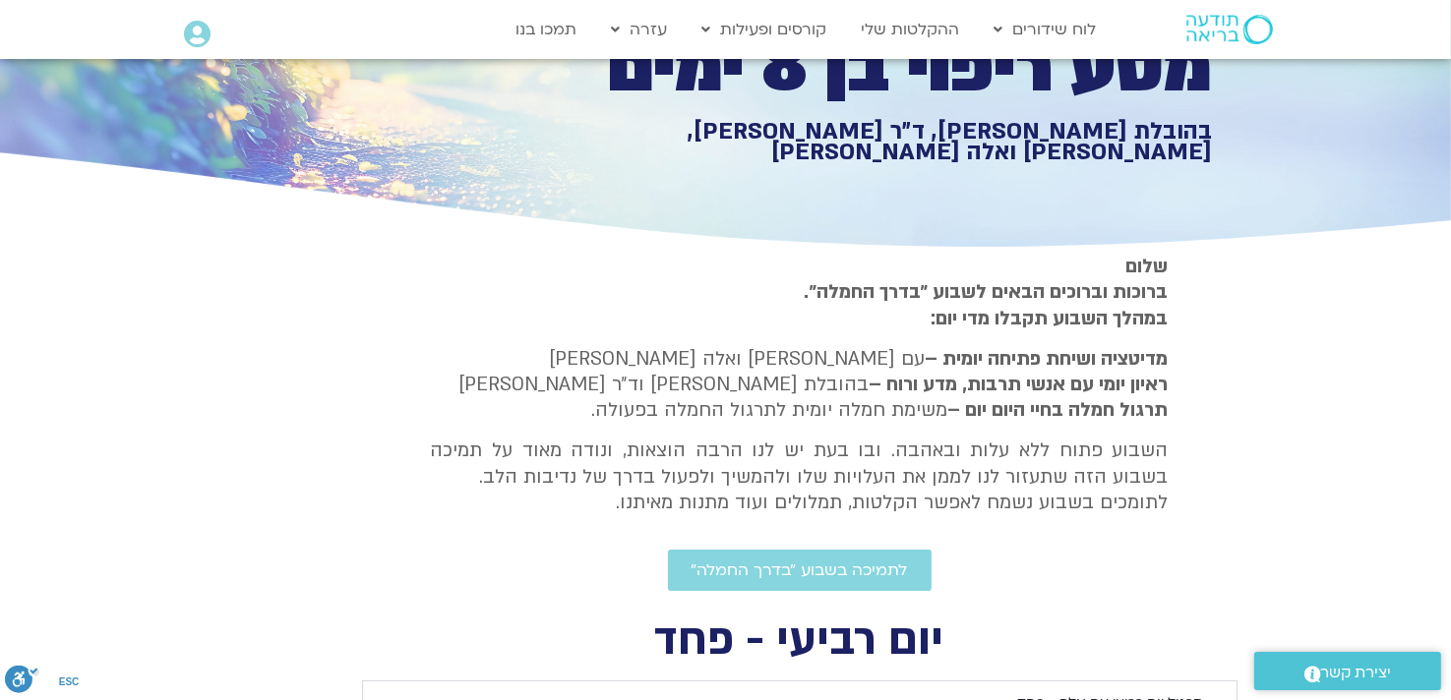
type input "992.52"
type input "851.4"
type input "1071.88"
type input "992.52"
type input "851.4"
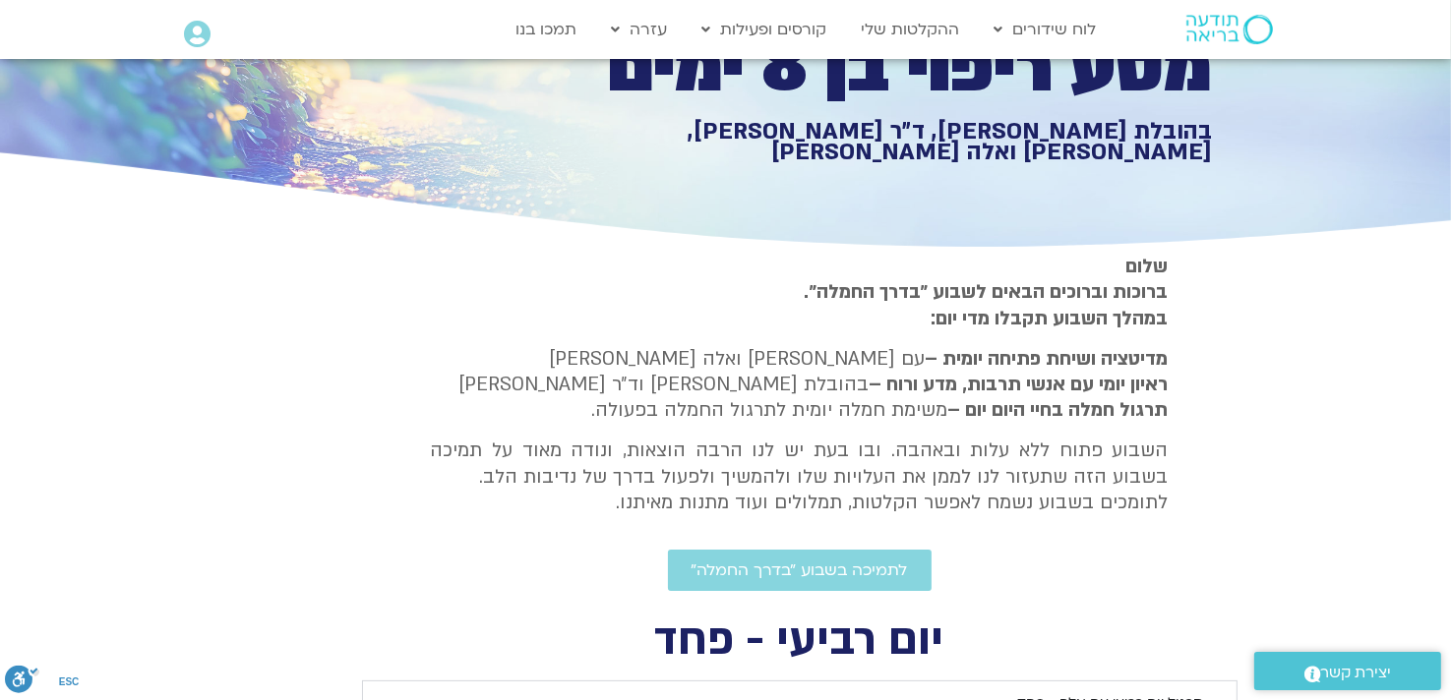
type input "1071.88"
type input "992.52"
type input "851.4"
type input "1071.88"
type input "992.52"
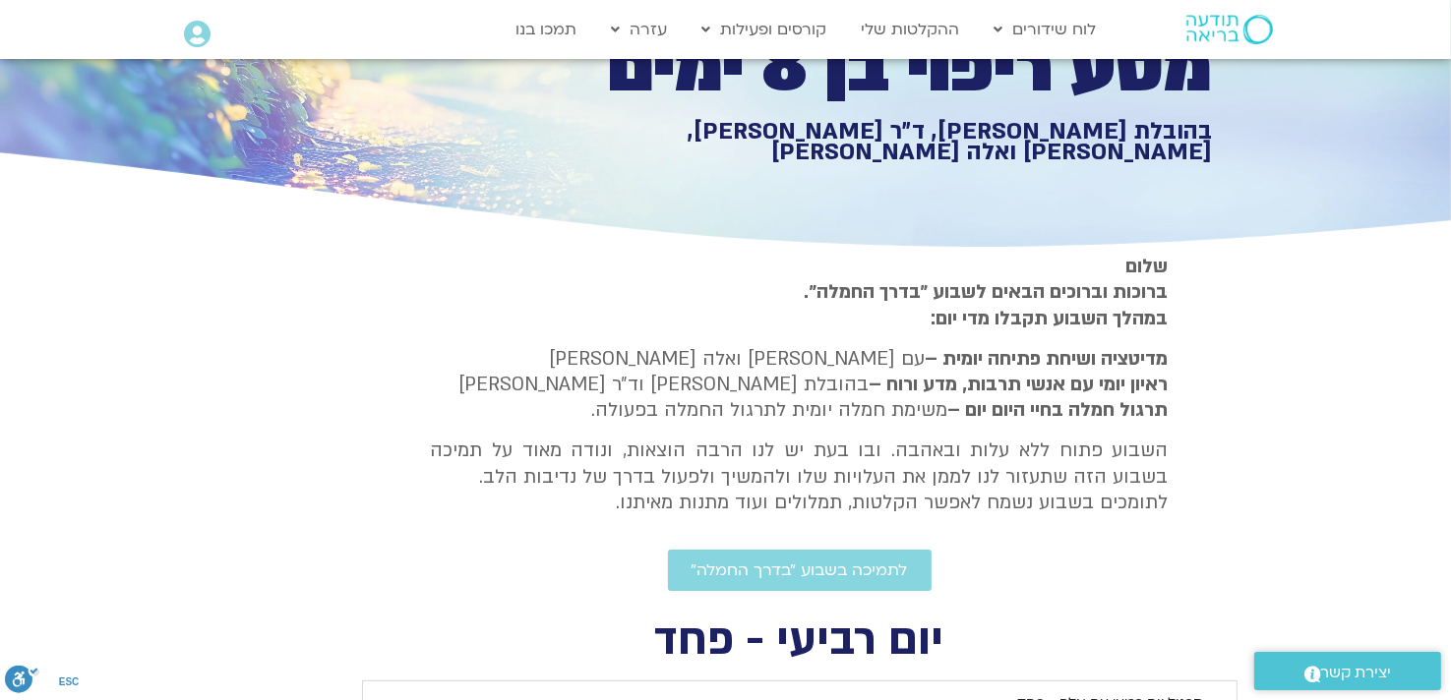
type input "851.4"
type input "1071.88"
type input "992.52"
type input "851.4"
type input "1071.88"
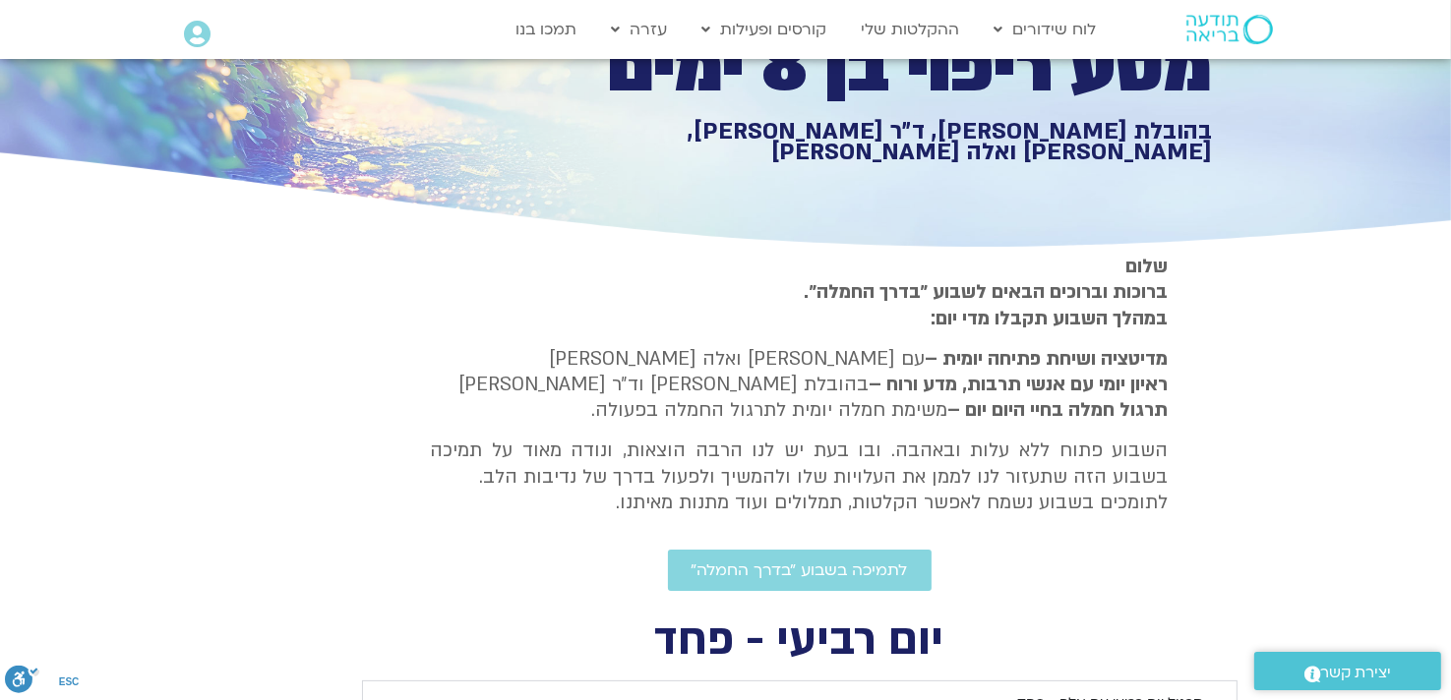
type input "992.52"
type input "851.4"
type input "1071.88"
type input "992.52"
type input "851.4"
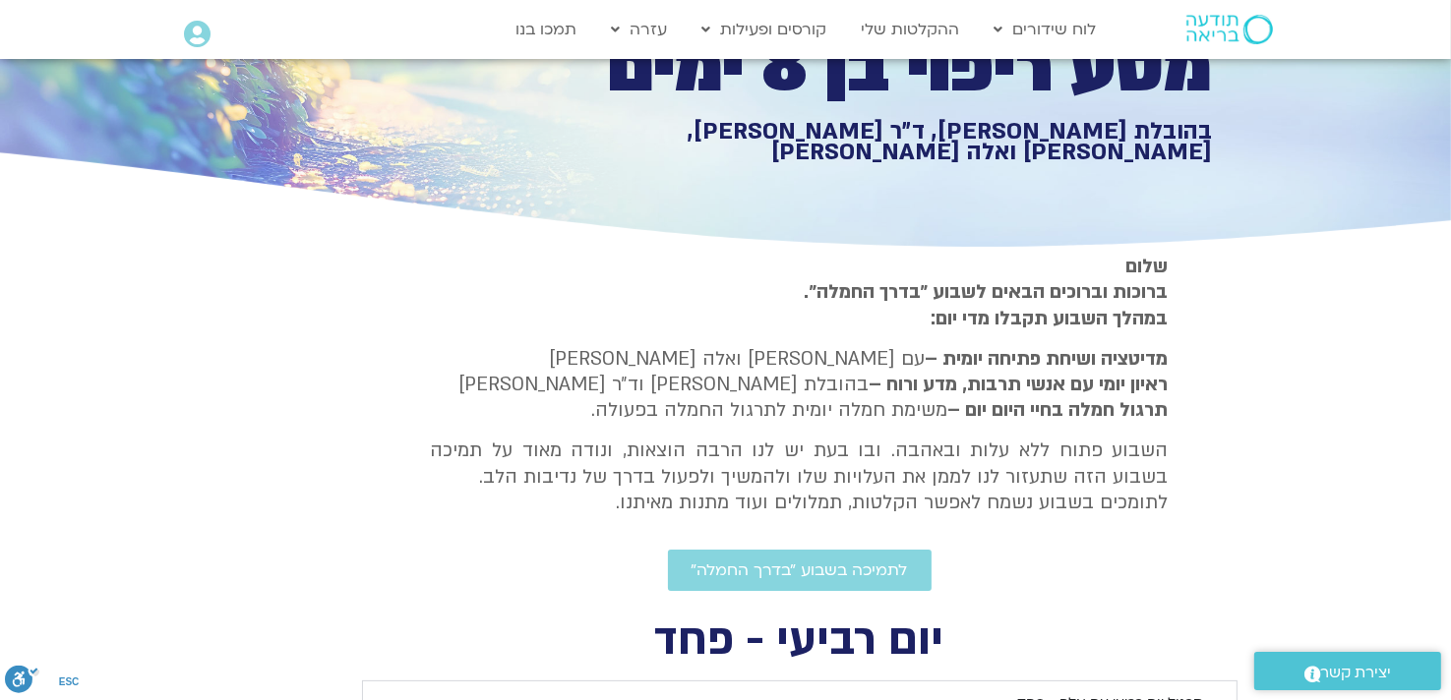
type input "1071.88"
type input "992.52"
type input "851.4"
type input "1071.88"
type input "992.52"
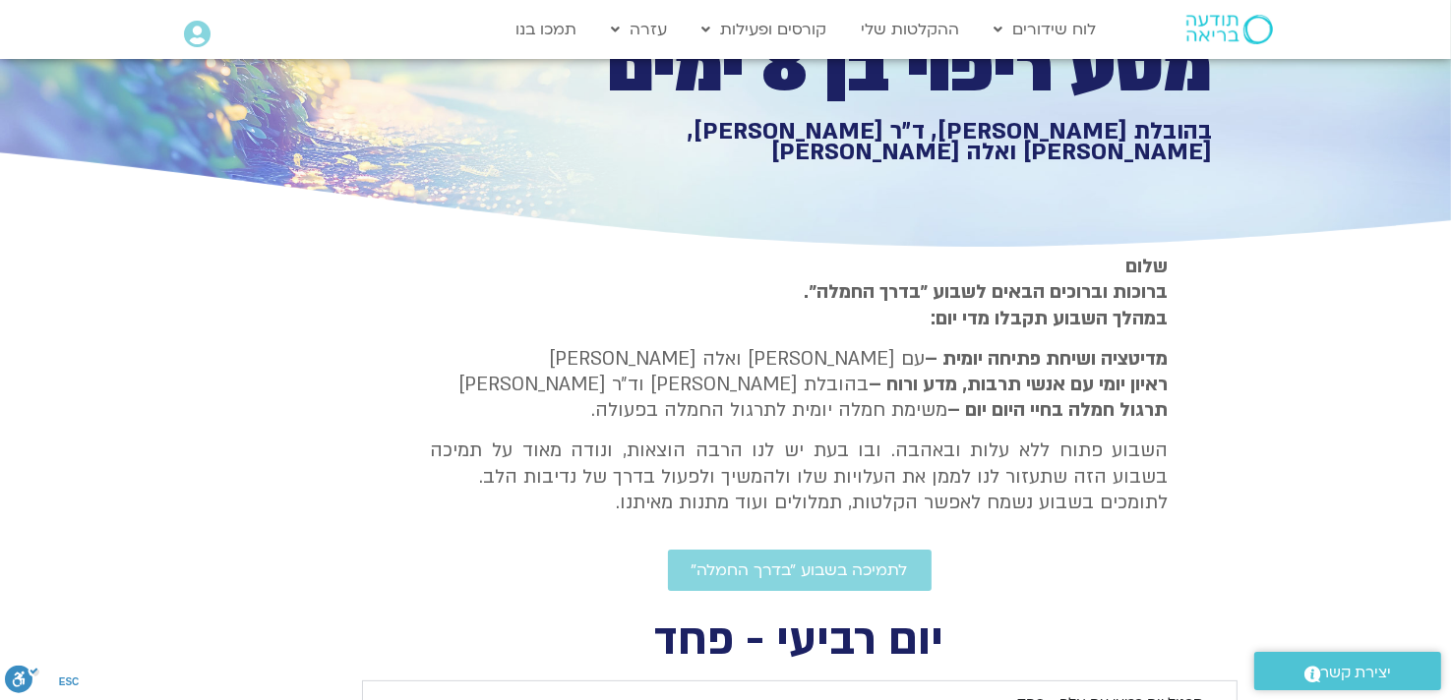
type input "851.4"
type input "1071.88"
